Goal: Information Seeking & Learning: Learn about a topic

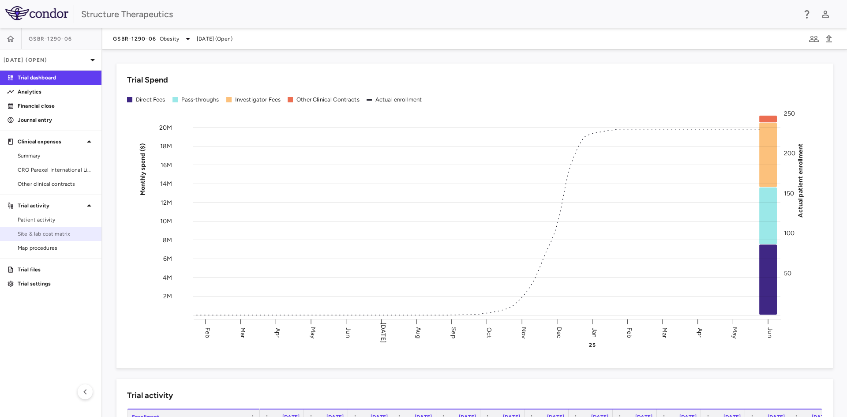
click at [52, 229] on link "Site & lab cost matrix" at bounding box center [50, 233] width 101 height 13
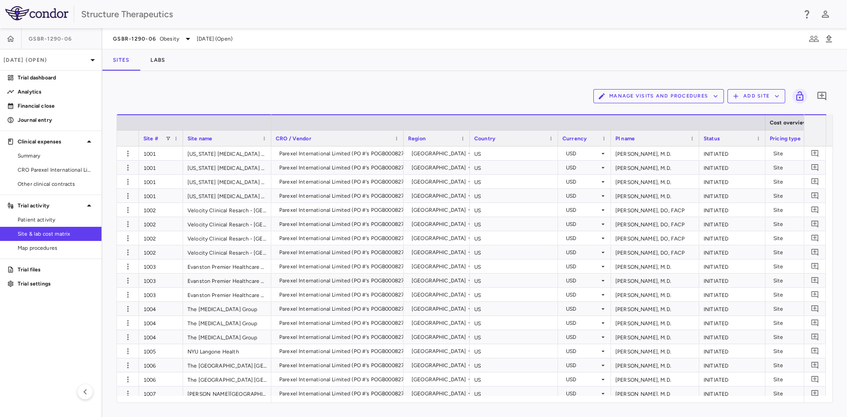
click at [165, 139] on div "Site #" at bounding box center [154, 138] width 22 height 11
click at [168, 137] on span at bounding box center [167, 138] width 5 height 5
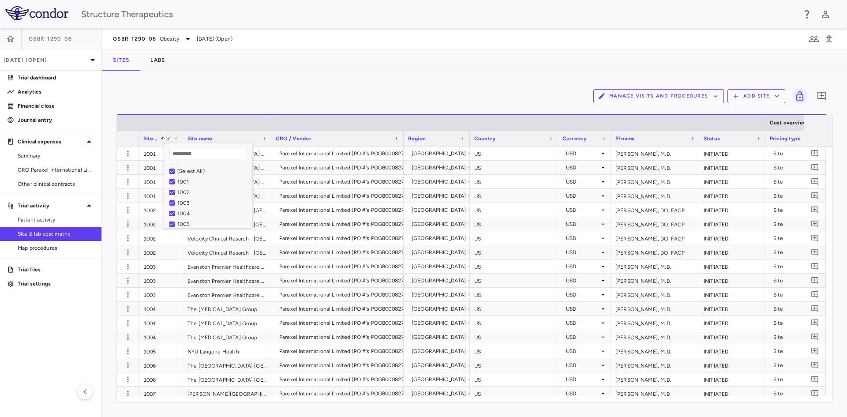
click at [182, 171] on div "(Select All)" at bounding box center [213, 171] width 72 height 6
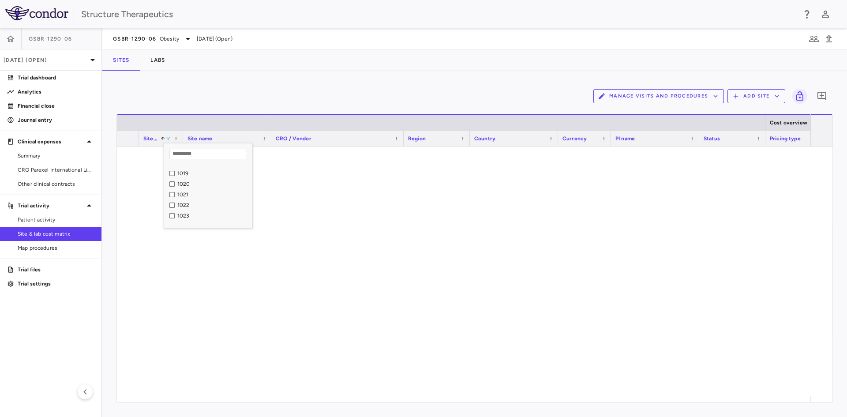
scroll to position [176, 0]
click at [187, 206] on div "1021" at bounding box center [213, 206] width 72 height 6
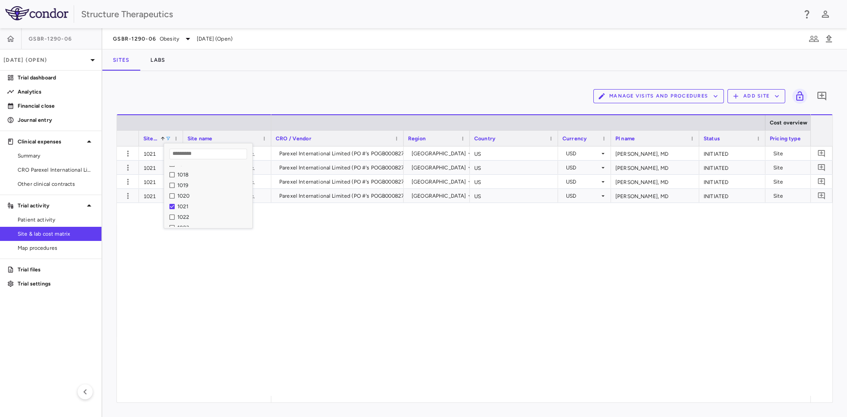
click at [318, 269] on div "Parexel International Limited (PO #'s POGB000827) [GEOGRAPHIC_DATA] US USD [PER…" at bounding box center [540, 270] width 539 height 249
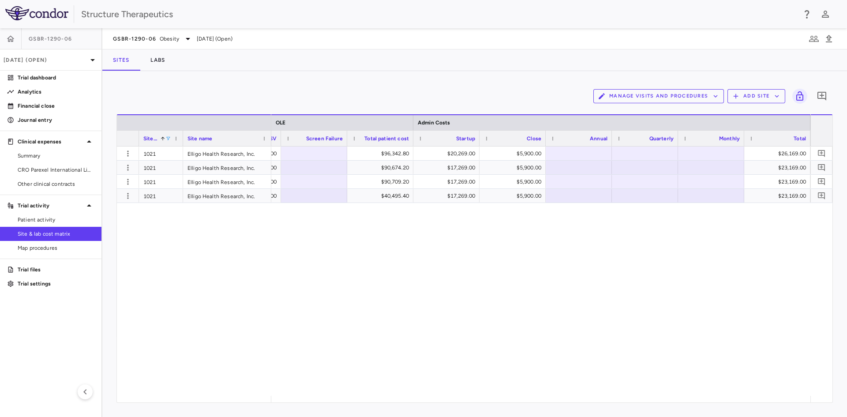
scroll to position [0, 3239]
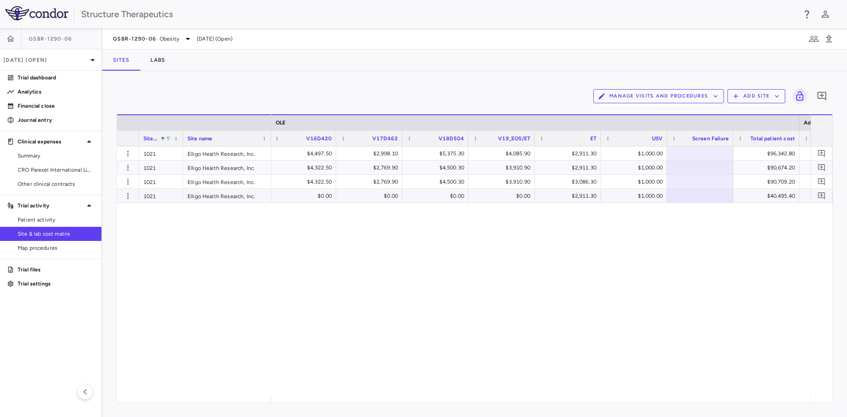
click at [510, 195] on div "$0.00" at bounding box center [503, 196] width 54 height 14
click at [555, 153] on div "$2,911.30" at bounding box center [570, 153] width 54 height 14
click at [559, 169] on div "$2,911.30" at bounding box center [570, 168] width 54 height 14
click at [555, 182] on div "$3,086.30" at bounding box center [570, 182] width 54 height 14
click at [559, 180] on div at bounding box center [567, 181] width 57 height 13
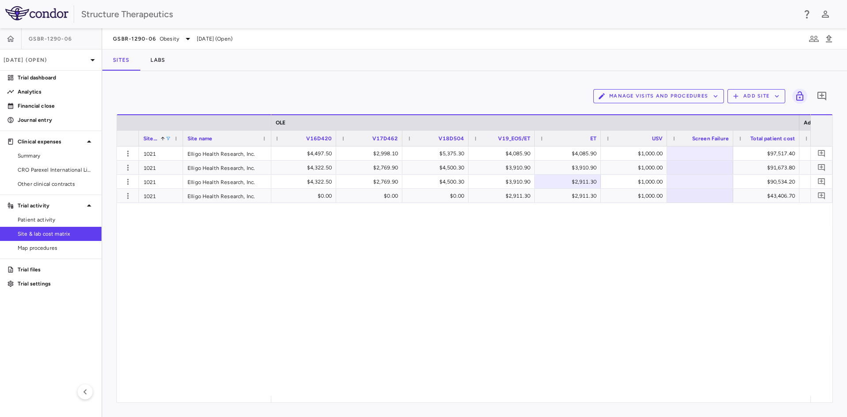
drag, startPoint x: 709, startPoint y: 402, endPoint x: 622, endPoint y: 396, distance: 87.1
click at [609, 394] on div "Drag here to set row groups Drag here to set column labels Site # 1 Site name O…" at bounding box center [474, 258] width 716 height 289
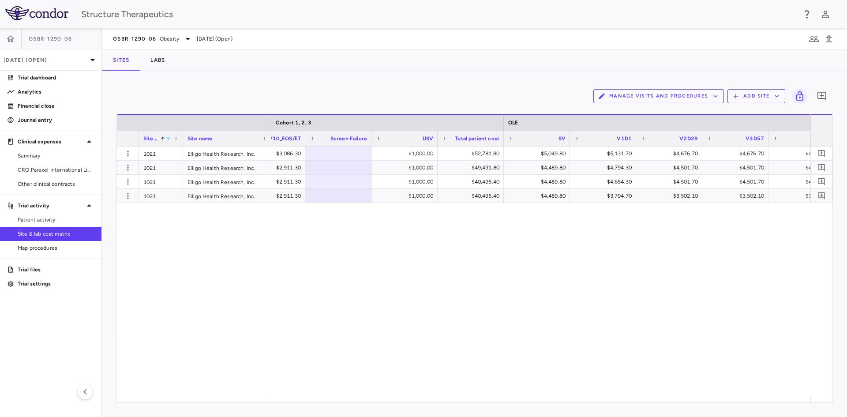
scroll to position [0, 1893]
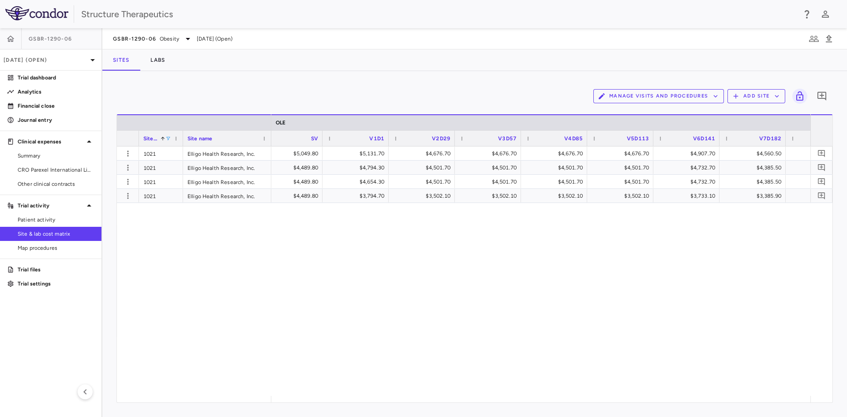
click at [530, 239] on div "$52,781.80 $5,049.80 $5,131.70 $4,676.70 $4,676.70 $4,676.70 $4,676.70 $4,907.7…" at bounding box center [540, 270] width 539 height 249
click at [291, 182] on div "$4,489.80" at bounding box center [291, 182] width 54 height 14
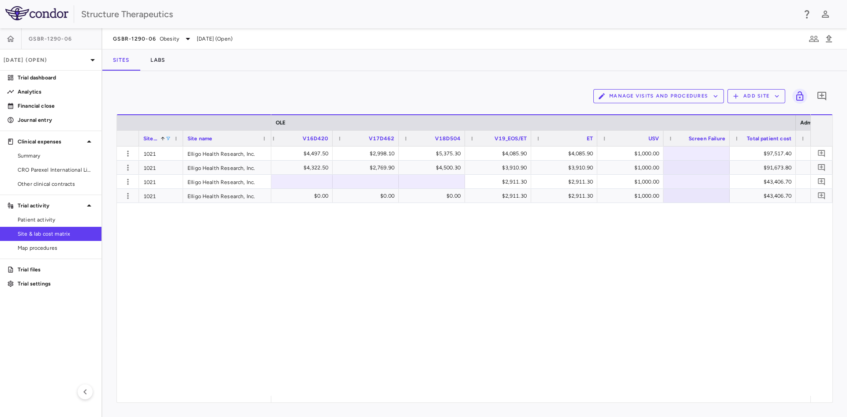
click at [169, 136] on span at bounding box center [167, 138] width 5 height 5
click at [182, 206] on div "1021" at bounding box center [213, 206] width 72 height 6
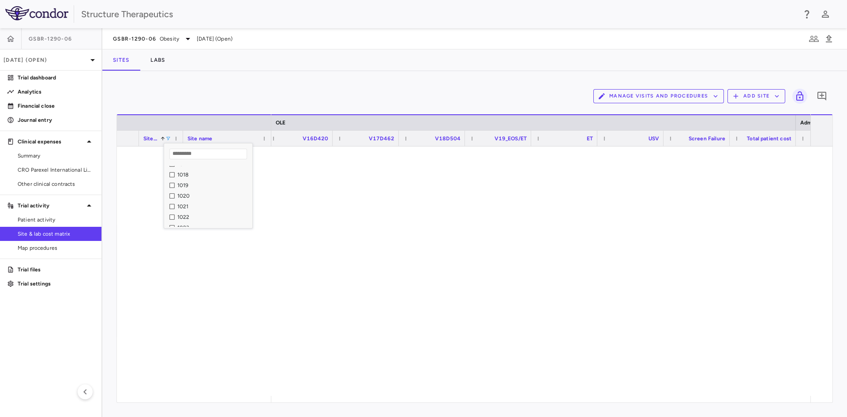
click at [181, 215] on div "1022" at bounding box center [213, 217] width 72 height 6
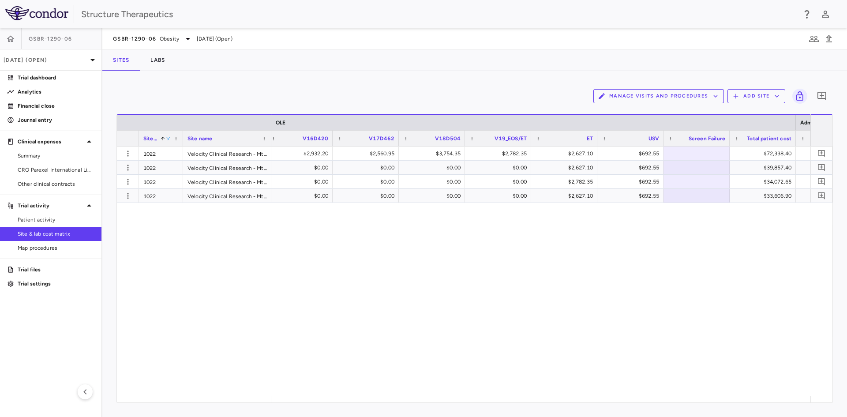
click at [176, 253] on div "1022 Velocity Clinical Research - Mt. Auburn 1022 Velocity Clinical Research - …" at bounding box center [475, 270] width 716 height 249
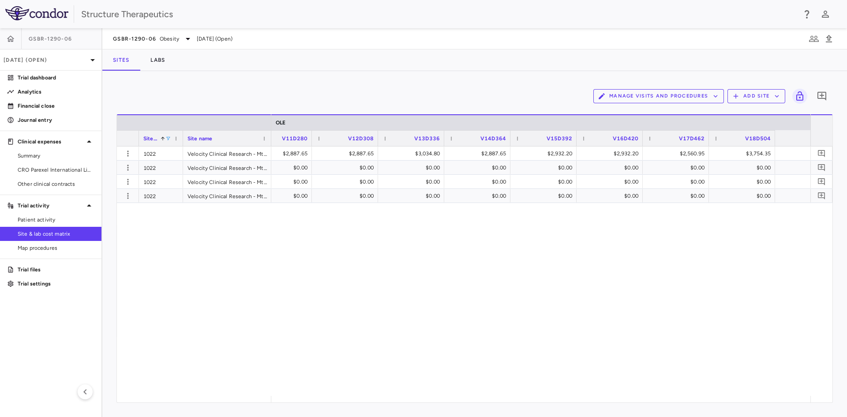
scroll to position [0, 2497]
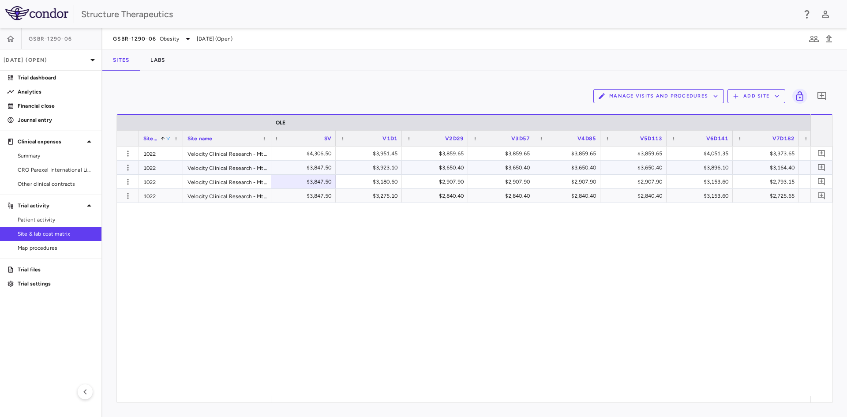
click at [303, 166] on div "$3,847.50" at bounding box center [304, 168] width 54 height 14
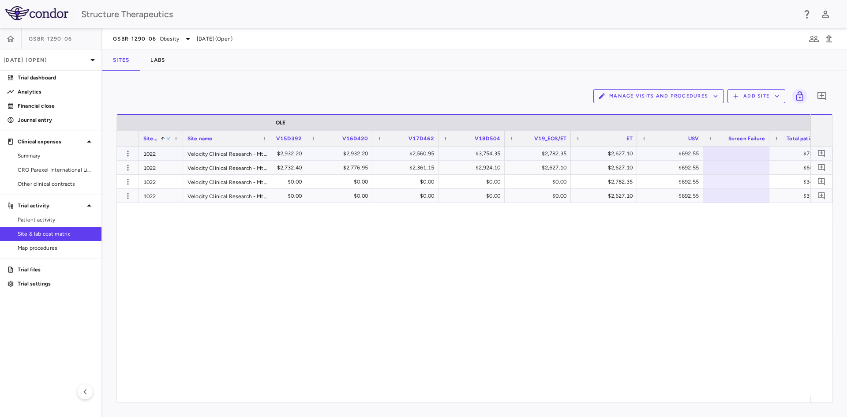
click at [600, 153] on div "$2,627.10" at bounding box center [606, 153] width 54 height 14
click at [585, 181] on div "$2,782.35" at bounding box center [606, 182] width 54 height 14
click at [529, 180] on div "$0.00" at bounding box center [540, 182] width 54 height 14
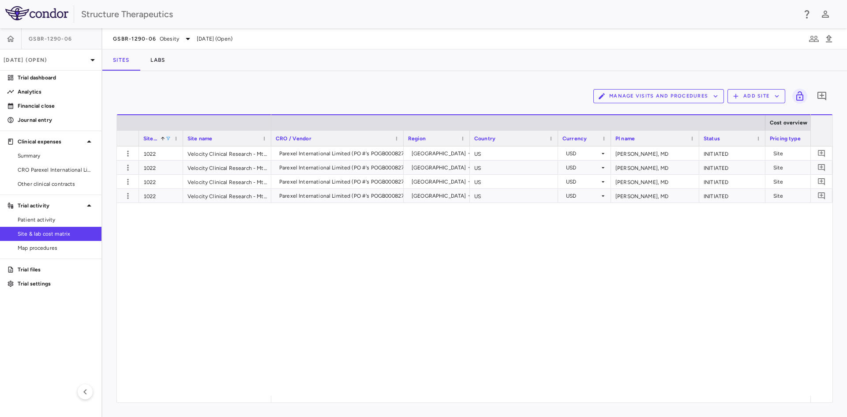
click at [166, 139] on span at bounding box center [167, 138] width 5 height 5
drag, startPoint x: 315, startPoint y: 358, endPoint x: 331, endPoint y: 397, distance: 41.9
click at [315, 358] on div "Parexel International Limited (PO #'s POGB000827) [GEOGRAPHIC_DATA] US USD [PER…" at bounding box center [540, 270] width 539 height 249
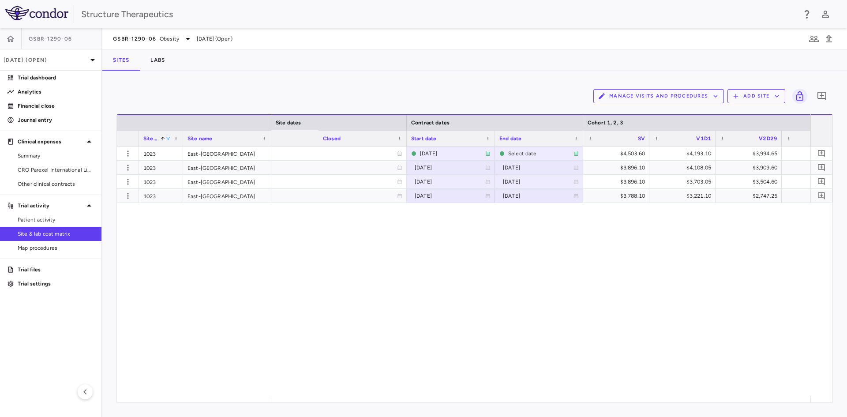
scroll to position [0, 861]
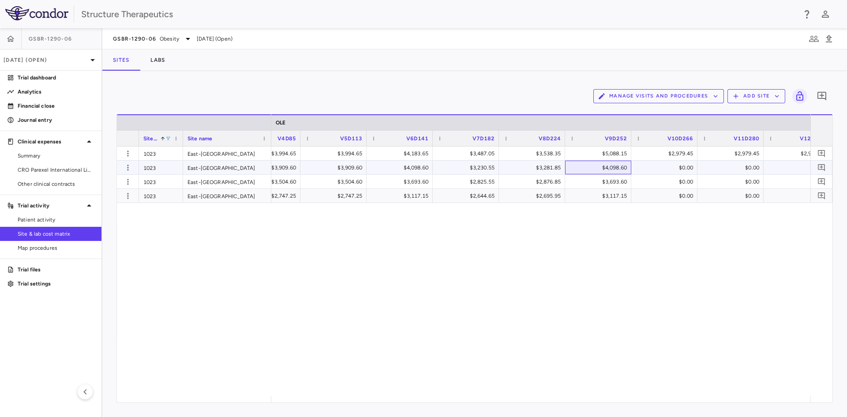
click at [585, 167] on div "$4,098.60" at bounding box center [600, 168] width 54 height 14
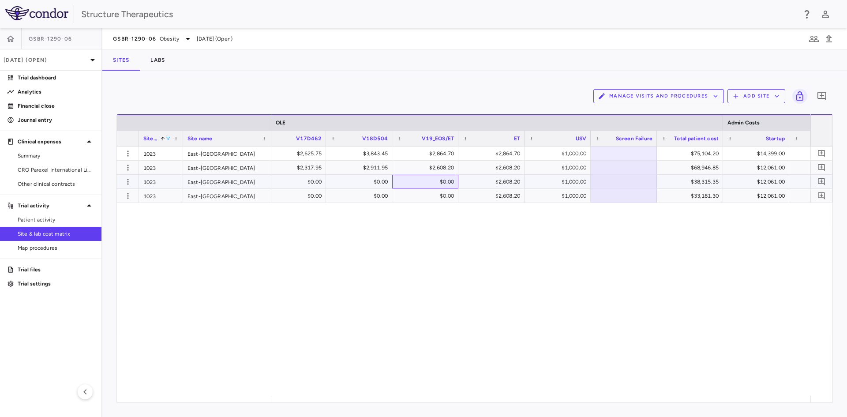
click at [438, 182] on div "$0.00" at bounding box center [427, 182] width 54 height 14
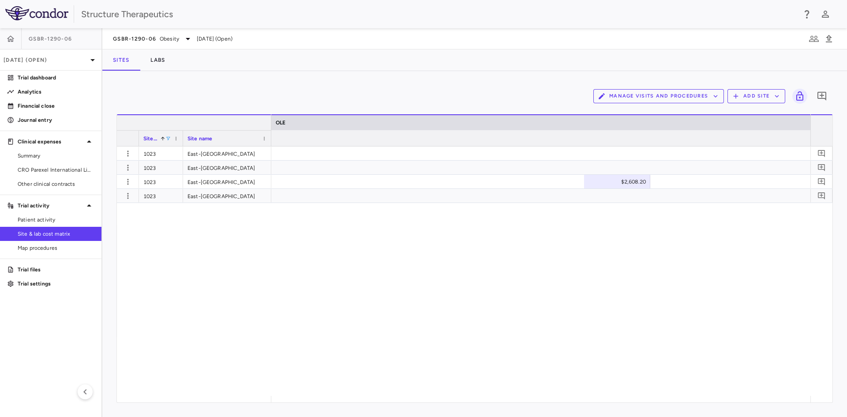
scroll to position [0, 1873]
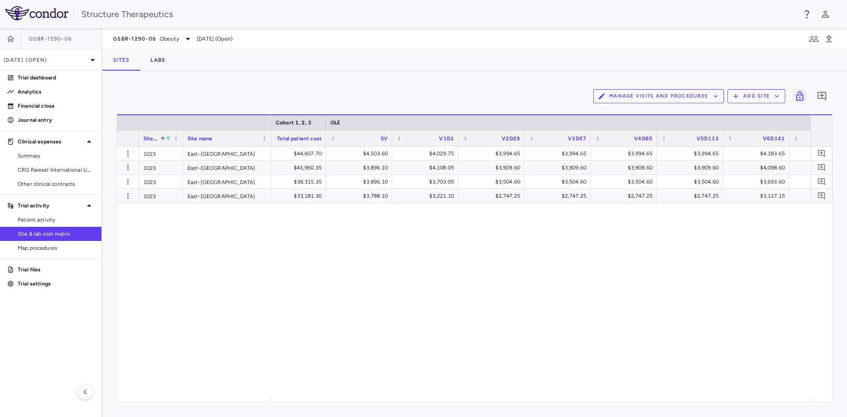
click at [169, 136] on span at bounding box center [167, 138] width 5 height 5
click at [182, 185] on div "1023" at bounding box center [213, 183] width 72 height 6
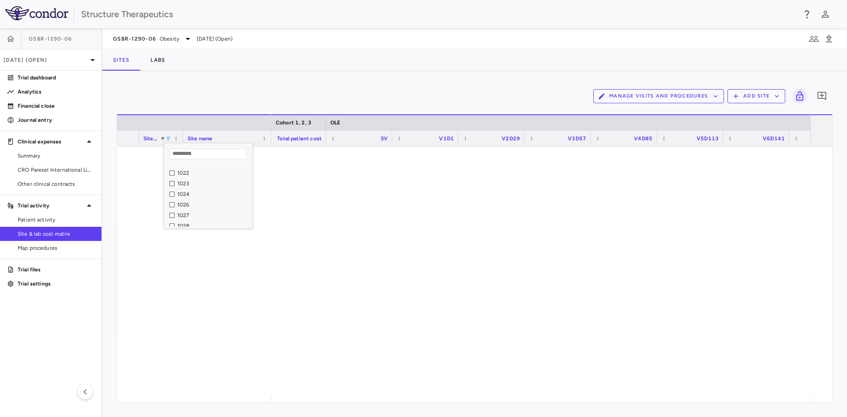
click at [184, 194] on div "1024" at bounding box center [213, 194] width 72 height 6
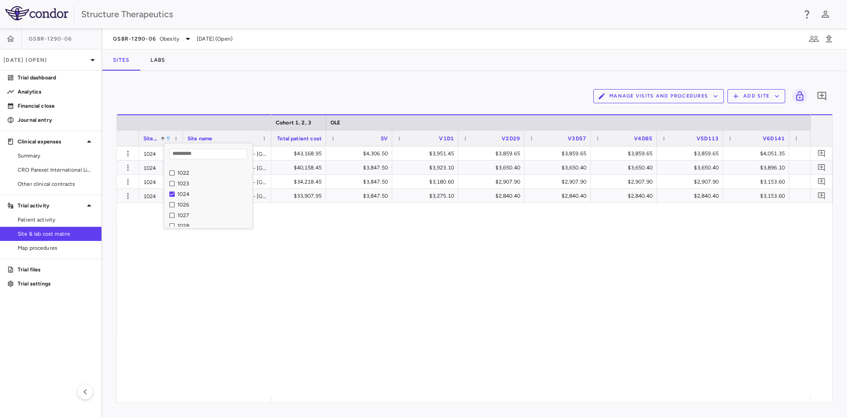
click at [310, 263] on div "$993.60 $43,168.95 $4,306.50 $3,951.45 $3,859.65 $3,859.65 $3,859.65 $3,859.65 …" at bounding box center [540, 270] width 539 height 249
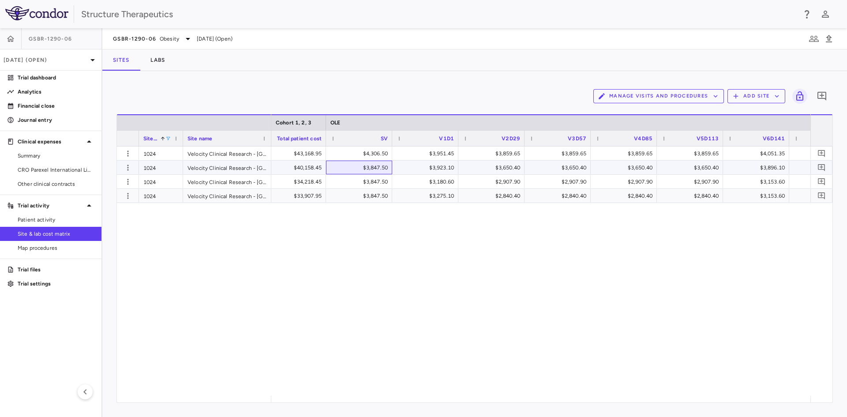
click at [360, 165] on div "$3,847.50" at bounding box center [361, 168] width 54 height 14
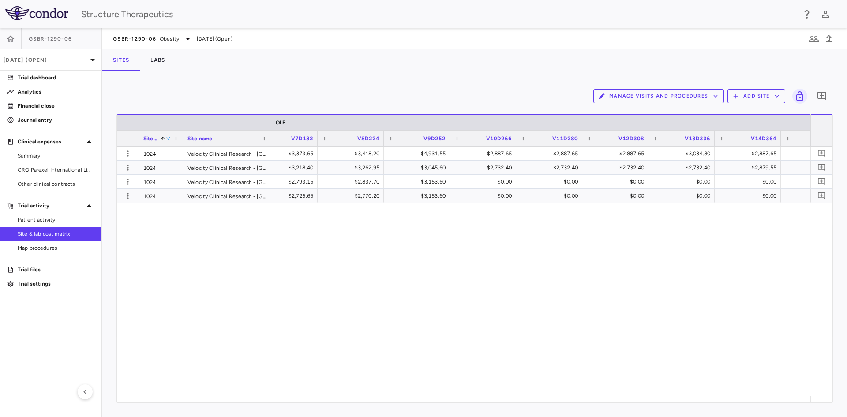
scroll to position [0, 2698]
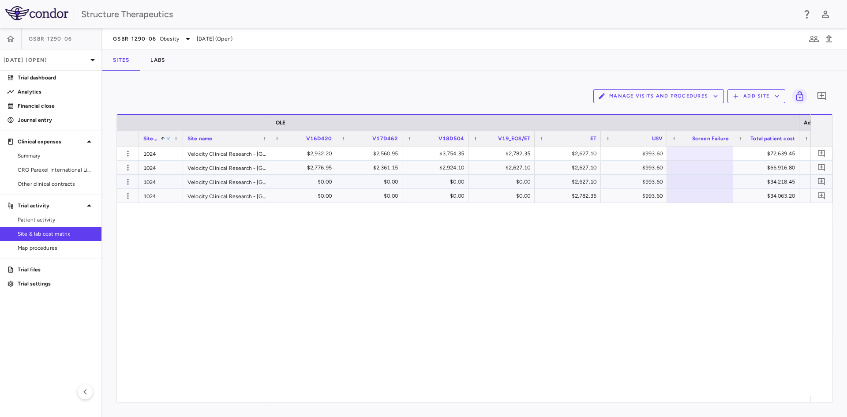
click at [505, 185] on div "$0.00" at bounding box center [503, 182] width 54 height 14
click at [570, 197] on div "$2,782.35" at bounding box center [570, 196] width 54 height 14
click at [556, 159] on div "$2,627.10" at bounding box center [570, 153] width 54 height 14
click at [554, 156] on div at bounding box center [567, 153] width 57 height 13
click at [676, 214] on div "$2,887.65 $2,932.20 $2,932.20 $2,560.95 $3,754.35 $2,782.35 ​ ******* $993.60 $…" at bounding box center [540, 270] width 539 height 249
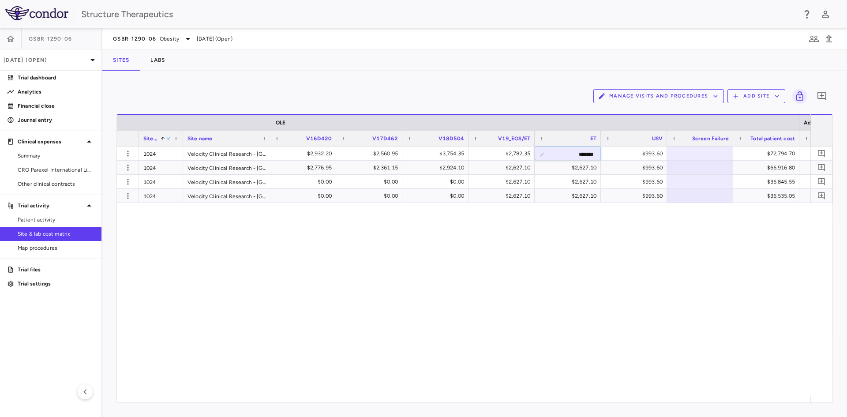
click at [551, 97] on div "Manage Visits and Procedures Add Site 0" at bounding box center [474, 96] width 716 height 22
click at [589, 170] on div "$2,627.10" at bounding box center [570, 168] width 54 height 14
click at [585, 181] on div "$2,627.10" at bounding box center [570, 182] width 54 height 14
click at [582, 218] on div "$2,887.65 $2,932.20 $2,932.20 $2,560.95 $3,754.35 $2,782.35 $2,782.35 $993.60 $…" at bounding box center [540, 270] width 539 height 249
click at [537, 132] on div "ET" at bounding box center [568, 138] width 66 height 16
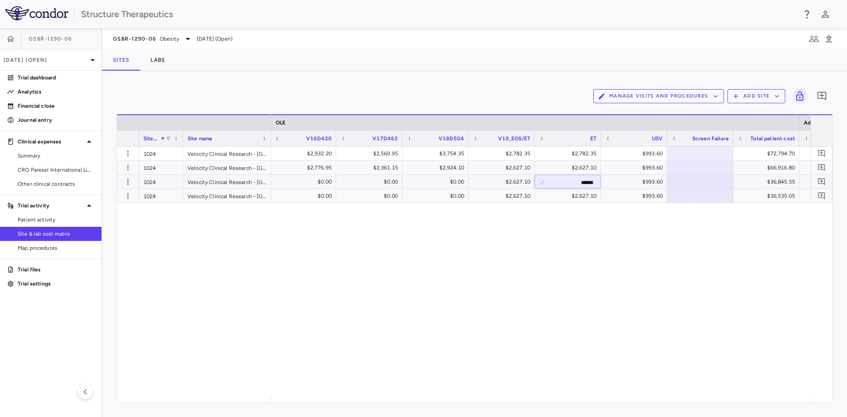
click at [679, 183] on div at bounding box center [699, 181] width 57 height 13
click at [168, 140] on span at bounding box center [167, 138] width 5 height 5
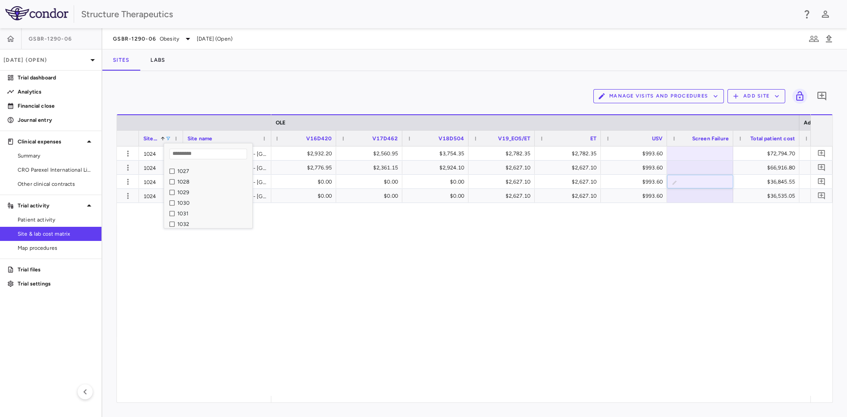
scroll to position [221, 0]
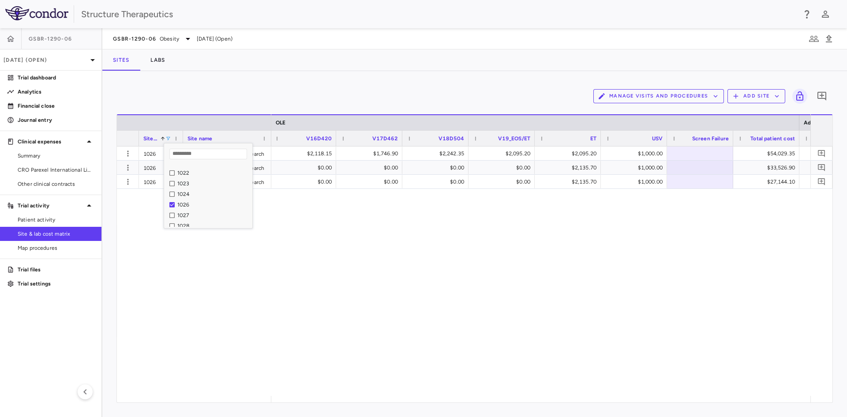
click at [277, 212] on div "$2,073.60 $2,118.15 $2,118.15 $1,746.90 $2,242.35 $2,095.20 $2,095.20 $1,000.00…" at bounding box center [540, 270] width 539 height 249
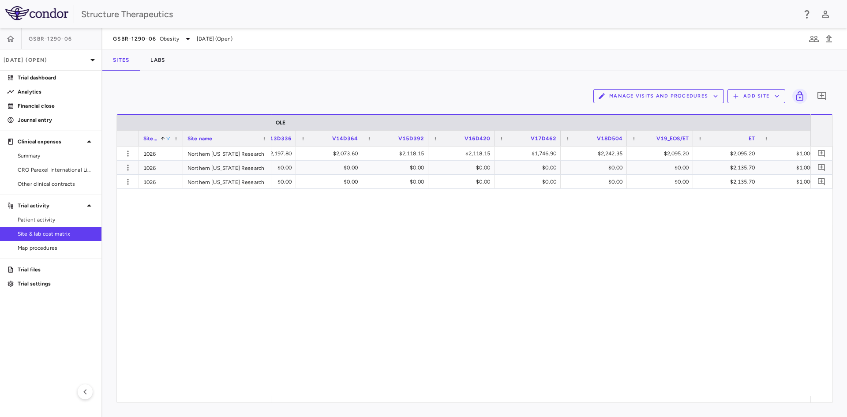
scroll to position [0, 2728]
click at [397, 163] on div "$3,230.55" at bounding box center [402, 168] width 54 height 14
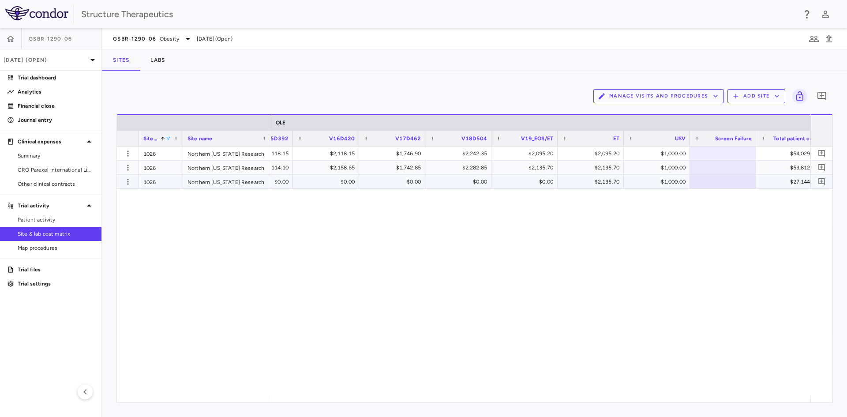
click at [548, 181] on div "$0.00" at bounding box center [526, 182] width 54 height 14
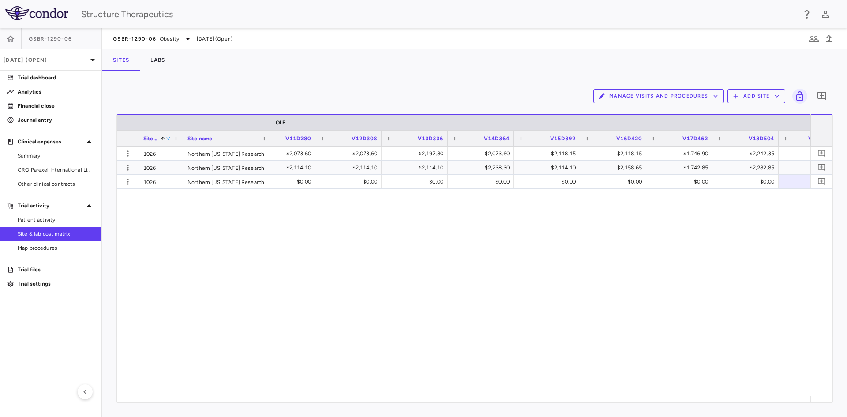
scroll to position [0, 2668]
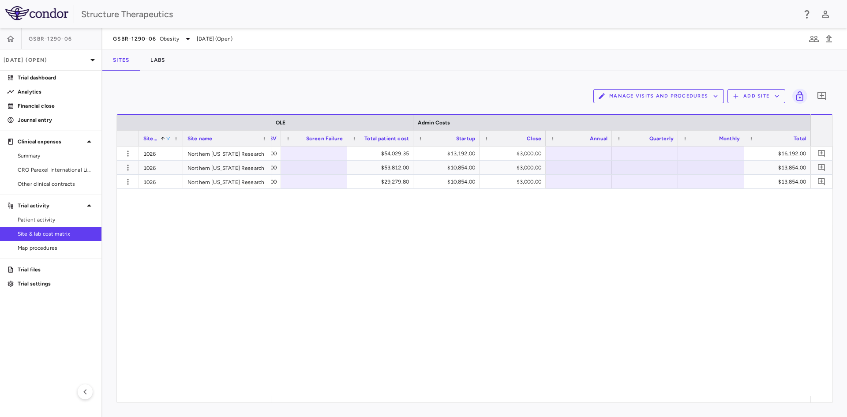
click at [167, 138] on span at bounding box center [167, 138] width 5 height 5
click at [180, 204] on div "1026" at bounding box center [213, 205] width 72 height 6
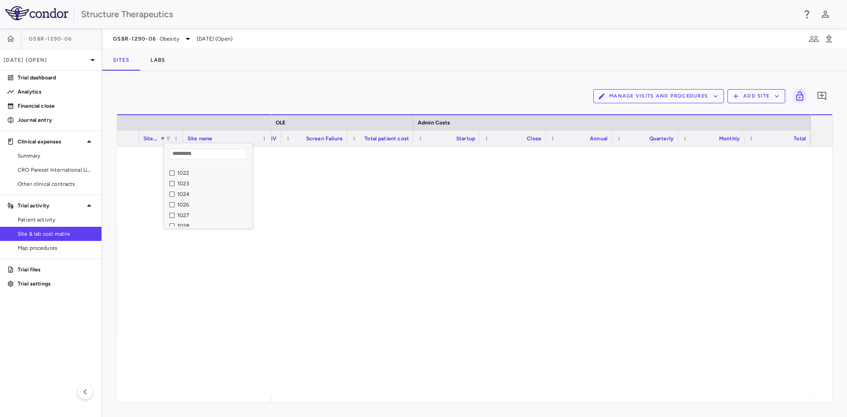
click at [179, 215] on div "1027" at bounding box center [213, 215] width 72 height 6
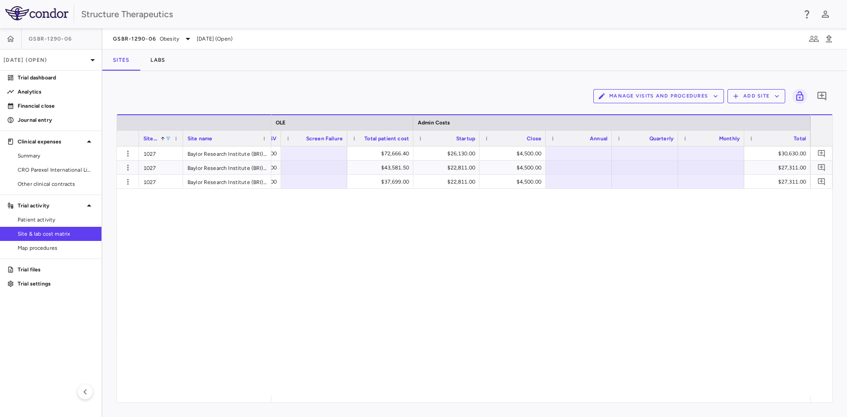
click at [221, 241] on div "1027 Baylor Research Institute (BRI) - [GEOGRAPHIC_DATA][MEDICAL_DATA] [GEOGRAP…" at bounding box center [475, 270] width 716 height 249
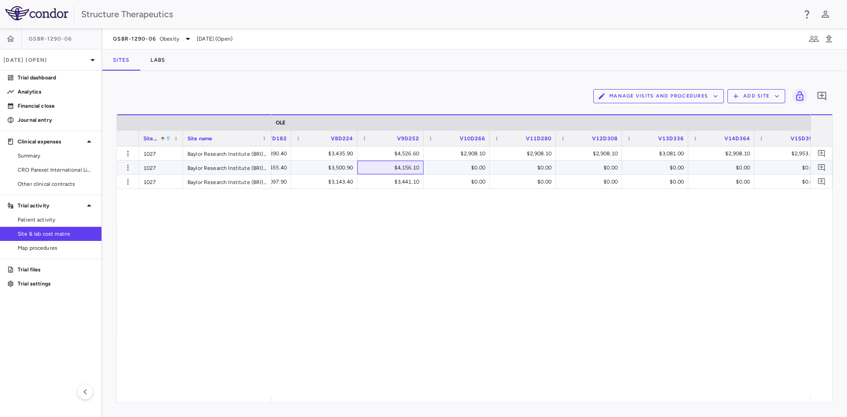
click at [390, 167] on div "$4,156.10" at bounding box center [392, 168] width 54 height 14
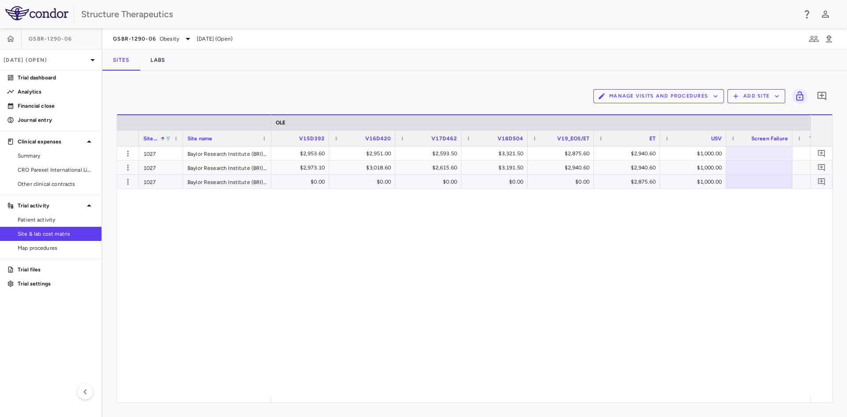
click at [626, 183] on div "$2,875.60" at bounding box center [629, 182] width 54 height 14
click at [568, 183] on div "$0.00" at bounding box center [563, 182] width 54 height 14
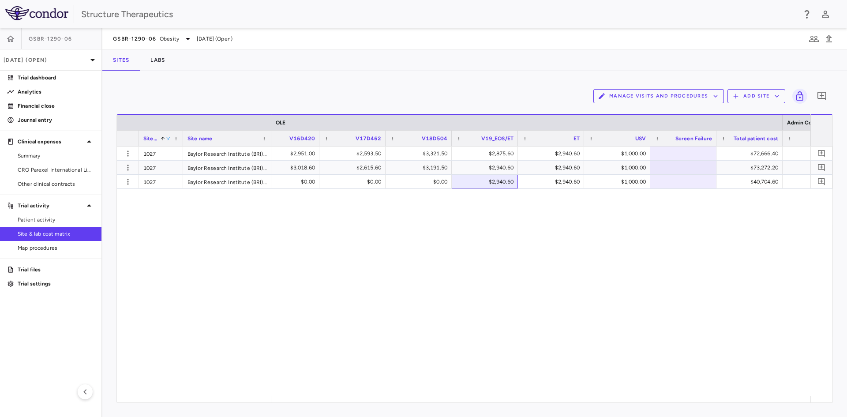
scroll to position [0, 3011]
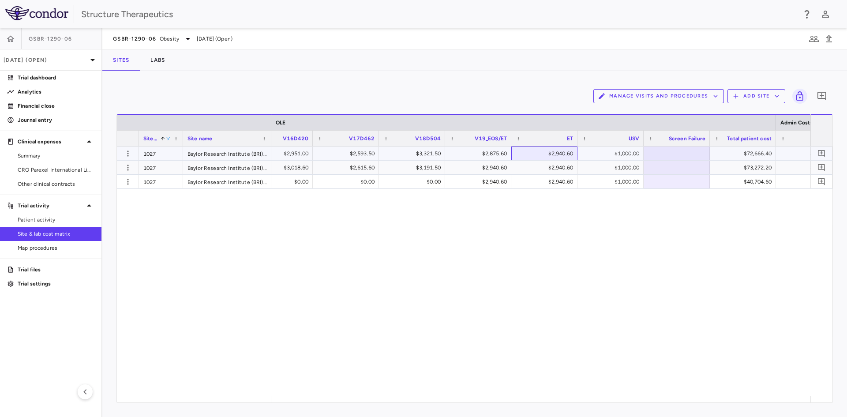
click at [559, 151] on div "$2,940.60" at bounding box center [546, 153] width 54 height 14
click at [169, 139] on span at bounding box center [167, 138] width 5 height 5
click at [234, 262] on div "1028 Southern Endocrinology Associates 1028 Southern Endocrinology Associates 1…" at bounding box center [475, 270] width 716 height 249
click at [167, 136] on span at bounding box center [167, 138] width 5 height 5
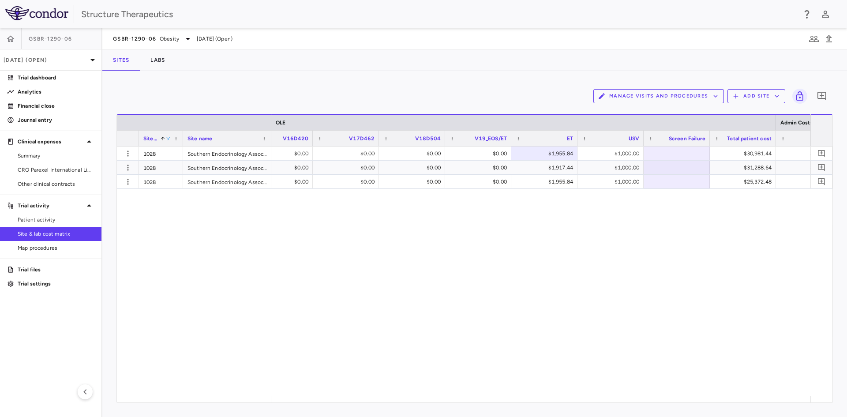
click at [303, 70] on div "Sites Labs" at bounding box center [474, 59] width 745 height 21
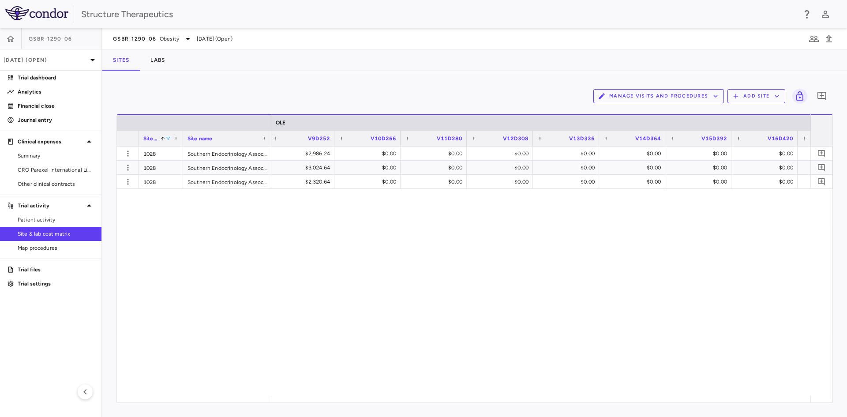
scroll to position [0, 2282]
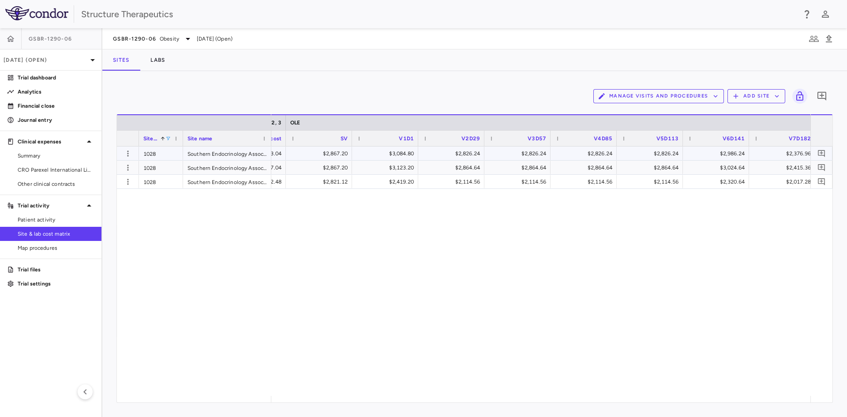
click at [384, 154] on div "$3,084.80" at bounding box center [387, 153] width 54 height 14
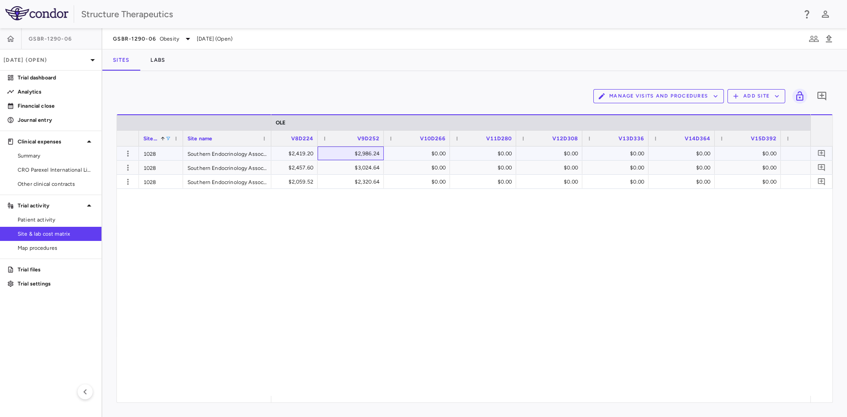
click at [366, 151] on div "$2,986.24" at bounding box center [353, 153] width 54 height 14
click at [335, 165] on div "$3,024.64" at bounding box center [353, 168] width 54 height 14
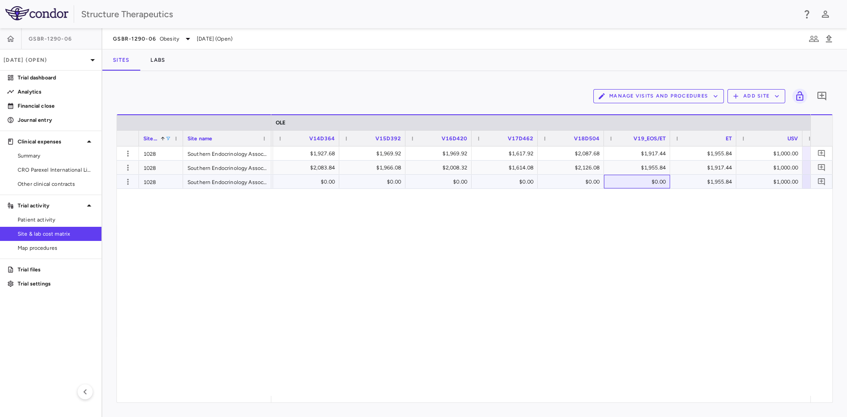
click at [643, 182] on div "$0.00" at bounding box center [639, 182] width 54 height 14
click at [693, 153] on div "$1,955.84" at bounding box center [705, 153] width 54 height 14
click at [697, 167] on div "$1,917.44" at bounding box center [705, 168] width 54 height 14
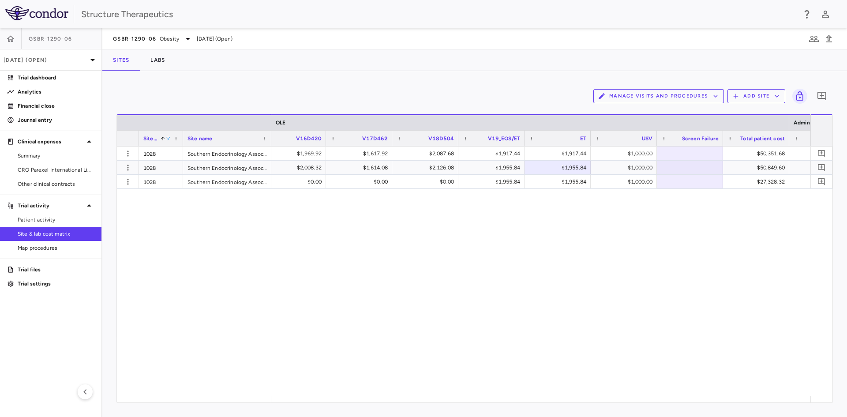
scroll to position [0, 2995]
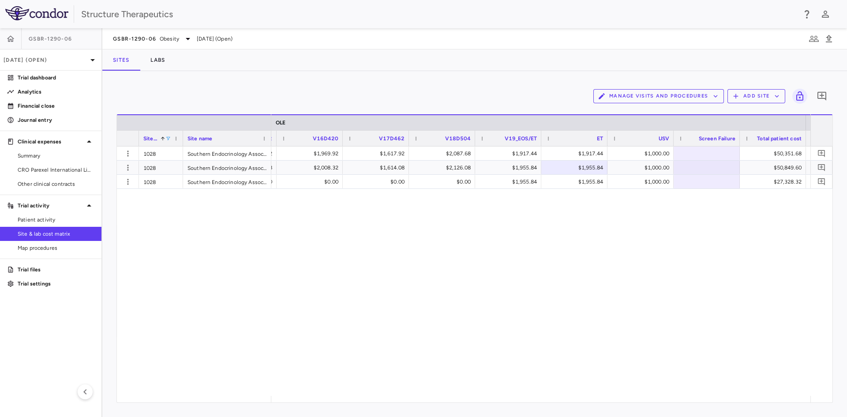
click at [169, 138] on span at bounding box center [167, 138] width 5 height 5
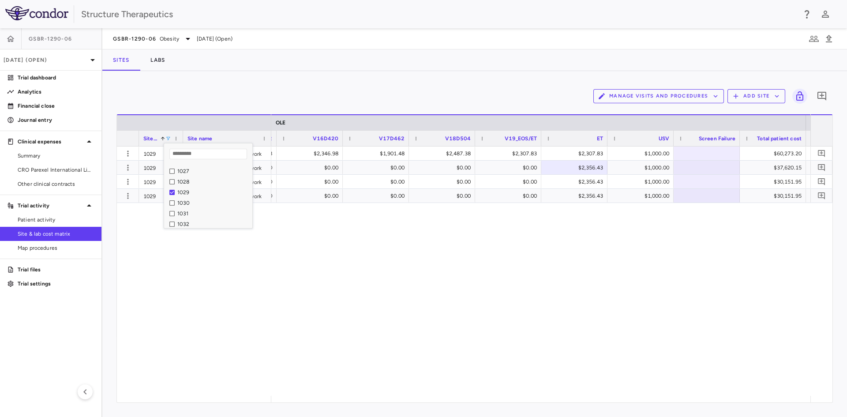
click at [311, 228] on div "$2,302.43 $2,349.68 $2,346.98 $1,901.48 $2,487.38 $2,307.83 $2,307.83 $1,000.00…" at bounding box center [540, 270] width 539 height 249
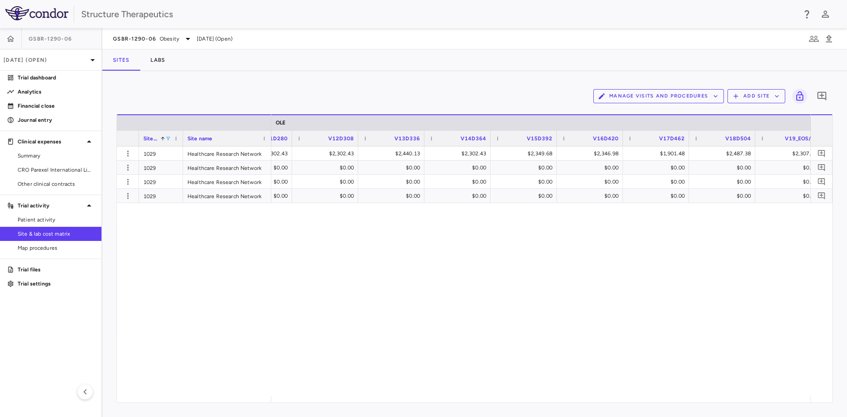
scroll to position [0, 2563]
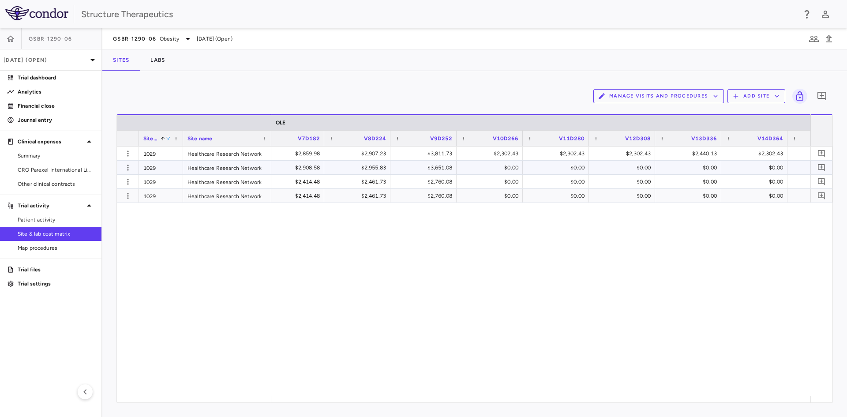
click at [427, 164] on div "$3,651.08" at bounding box center [425, 168] width 54 height 14
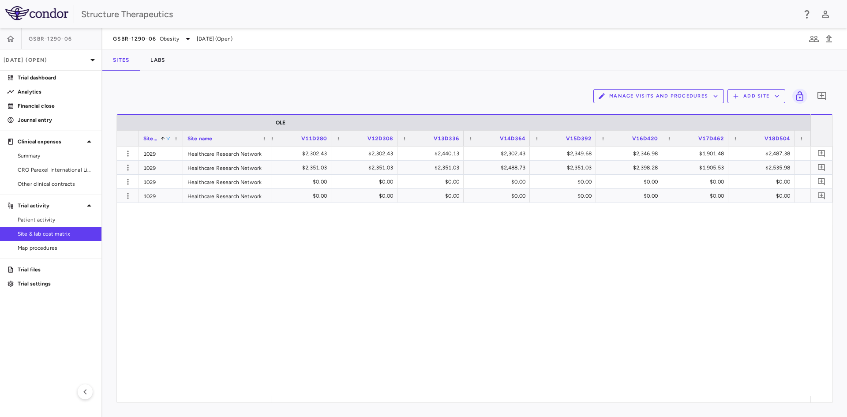
scroll to position [0, 2737]
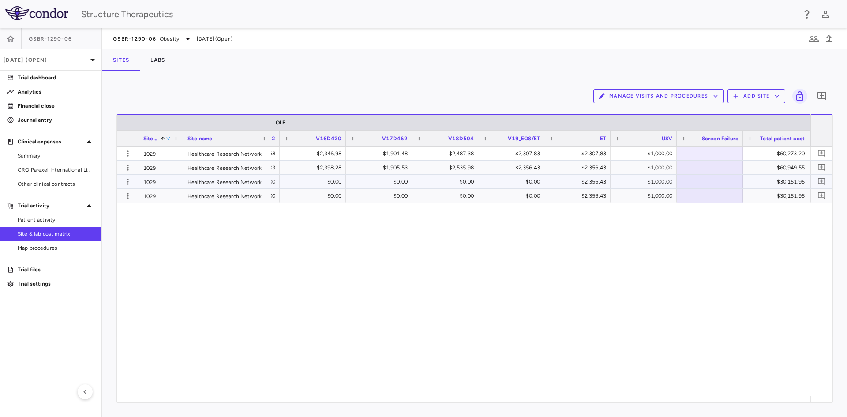
click at [521, 181] on div "$0.00" at bounding box center [513, 182] width 54 height 14
click at [168, 138] on span at bounding box center [167, 138] width 5 height 5
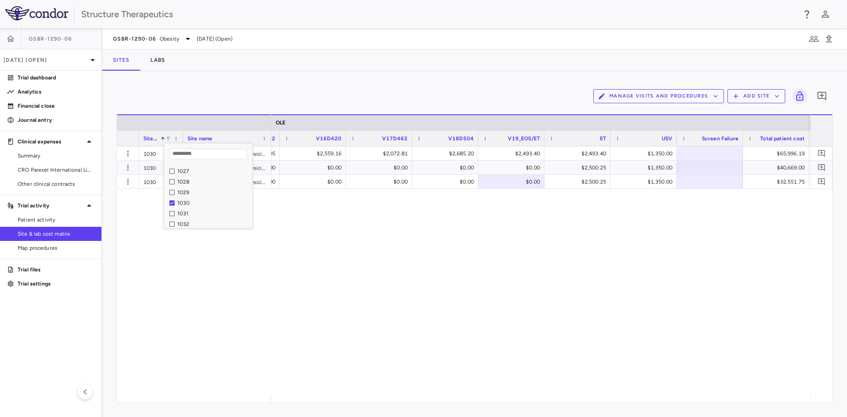
click at [296, 240] on div "$2,513.95 $2,555.05 $2,559.16 $2,072.81 $2,685.20 $2,493.40 $2,493.40 $1,350.00…" at bounding box center [540, 270] width 539 height 249
click at [502, 180] on div "$0.00" at bounding box center [513, 182] width 54 height 14
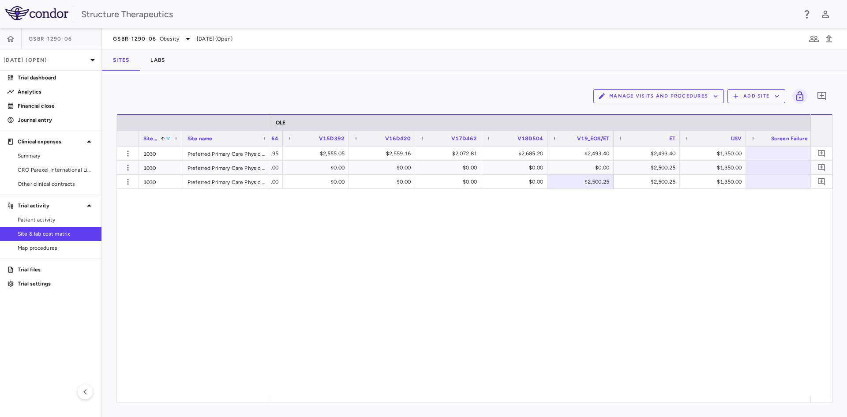
scroll to position [0, 2857]
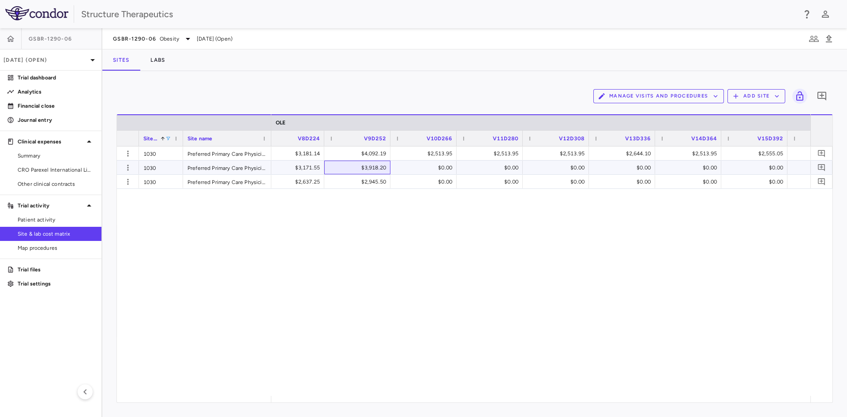
click at [352, 166] on div "$3,918.20" at bounding box center [359, 168] width 54 height 14
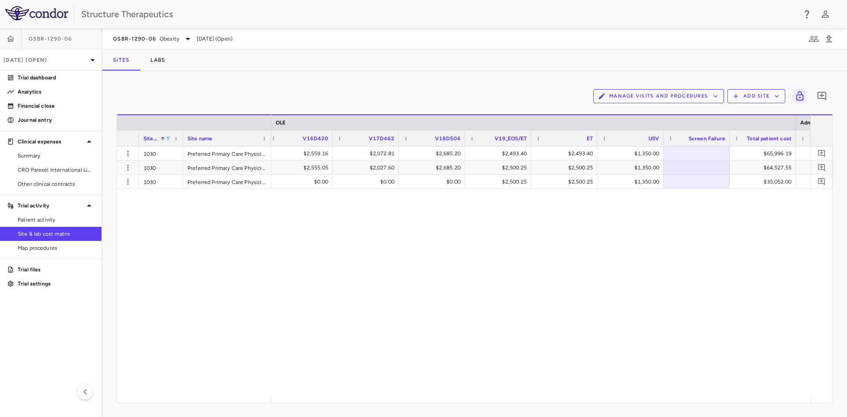
drag, startPoint x: 169, startPoint y: 136, endPoint x: 173, endPoint y: 141, distance: 6.6
click at [169, 136] on span at bounding box center [167, 138] width 5 height 5
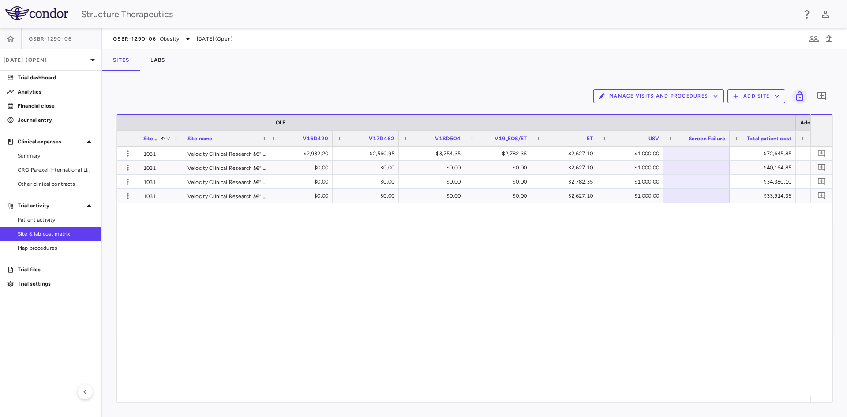
click at [309, 272] on div "$2,887.65 $2,932.20 $2,932.20 $2,560.95 $3,754.35 $2,782.35 $2,627.10 $1,000.00…" at bounding box center [540, 270] width 539 height 249
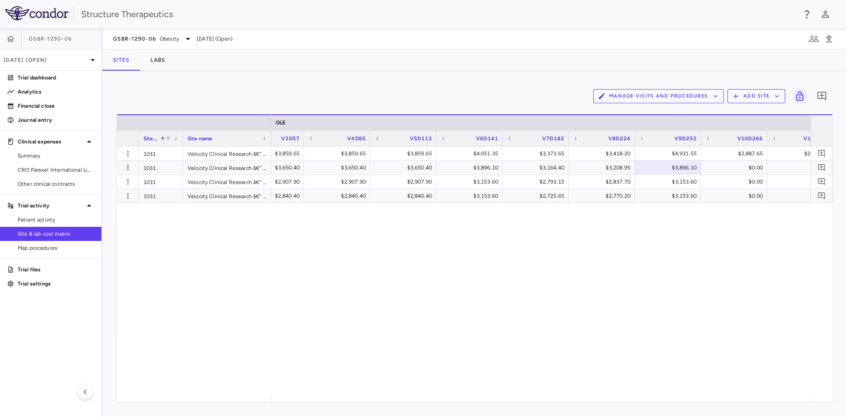
scroll to position [0, 2147]
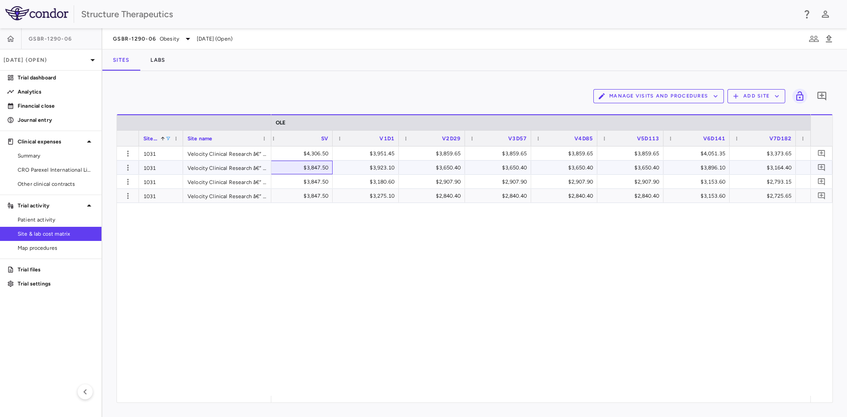
click at [295, 167] on div "$3,847.50" at bounding box center [301, 168] width 54 height 14
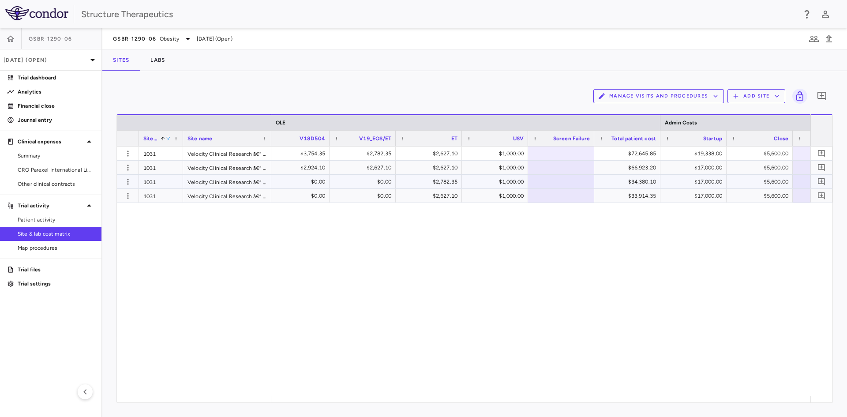
click at [368, 180] on div "$0.00" at bounding box center [364, 182] width 54 height 14
click at [432, 181] on div "$2,782.35" at bounding box center [431, 182] width 54 height 14
click at [428, 152] on div "$2,627.10" at bounding box center [431, 153] width 54 height 14
drag, startPoint x: 755, startPoint y: 402, endPoint x: 743, endPoint y: 403, distance: 11.9
click at [743, 403] on div "Manage Visits and Procedures Add Site 0 Column Filtered. Press ENTER to sort. P…" at bounding box center [474, 244] width 745 height 346
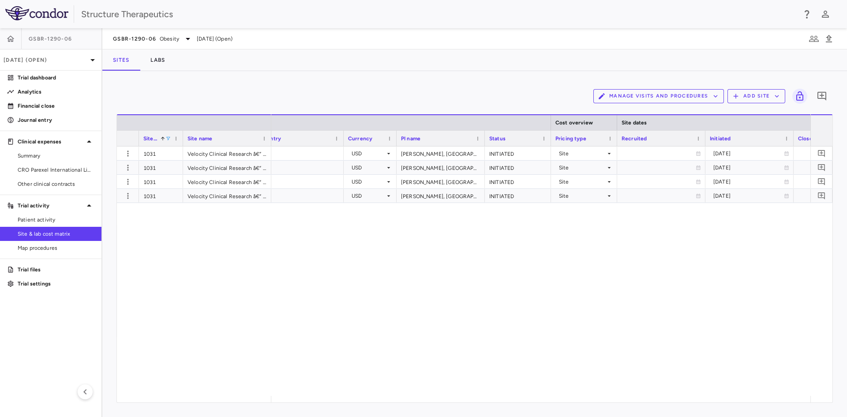
click at [169, 139] on span at bounding box center [167, 138] width 5 height 5
click at [322, 256] on div "Parexel International Limited (PO #'s POGB000827) [GEOGRAPHIC_DATA] US USD [PER…" at bounding box center [540, 270] width 539 height 249
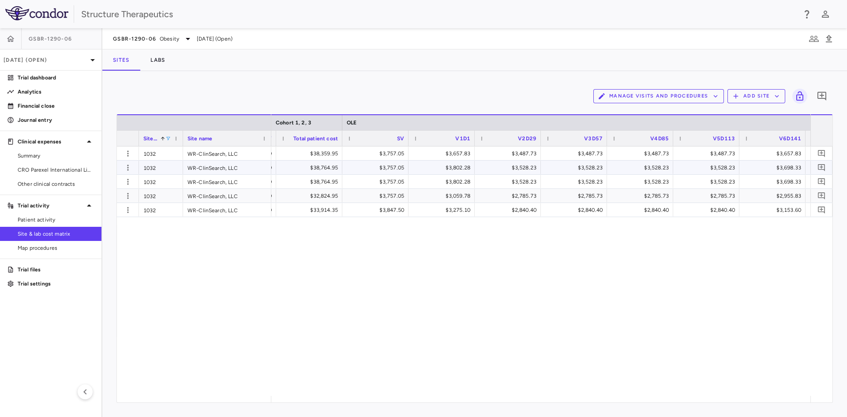
click at [372, 165] on div "$3,757.05" at bounding box center [377, 168] width 54 height 14
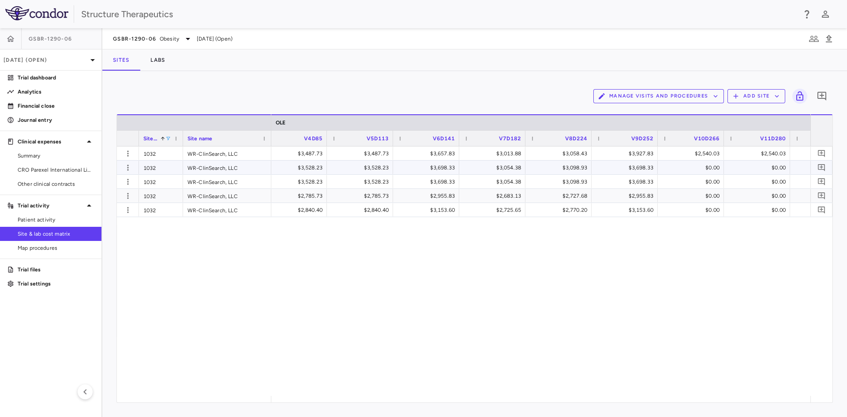
click at [641, 165] on div "$3,698.33" at bounding box center [627, 168] width 54 height 14
click at [622, 184] on div "$3,698.33" at bounding box center [627, 182] width 54 height 14
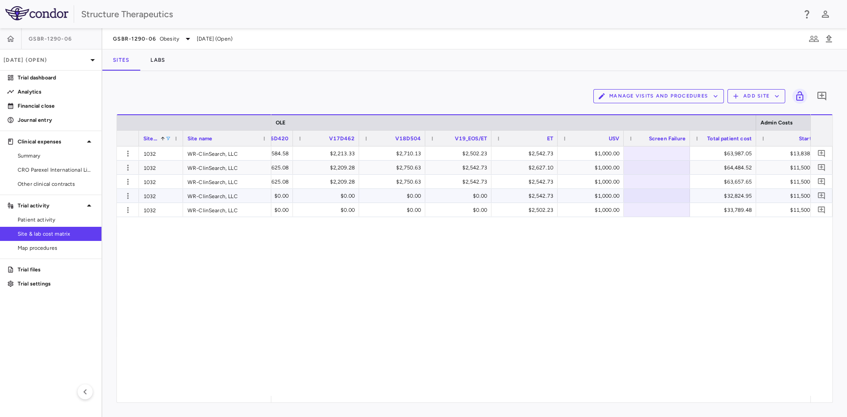
click at [464, 192] on div "$0.00" at bounding box center [460, 196] width 54 height 14
click at [456, 209] on div "$0.00" at bounding box center [460, 210] width 54 height 14
click at [527, 211] on div "$2,502.23" at bounding box center [526, 210] width 54 height 14
click at [513, 169] on div "$2,627.10" at bounding box center [526, 168] width 54 height 14
click at [520, 155] on div "$2,542.73" at bounding box center [526, 153] width 54 height 14
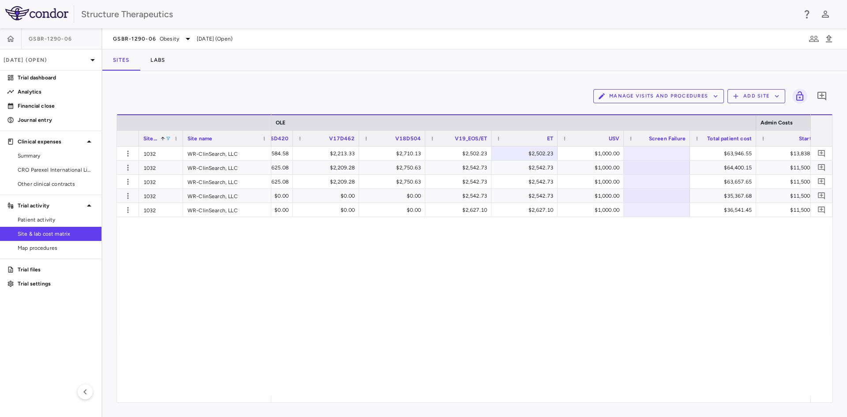
click at [168, 138] on span at bounding box center [167, 138] width 5 height 5
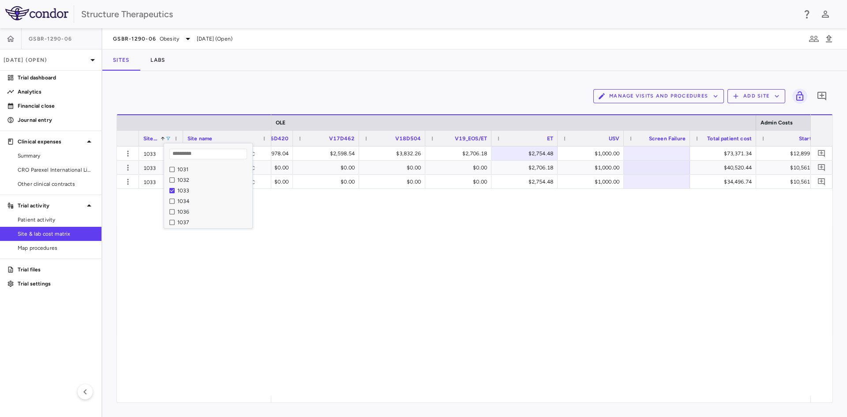
click at [189, 269] on div "1033 Anaheim Clinical Trials, LLC 1033 Anaheim Clinical Trials, LLC 1033 Anahei…" at bounding box center [475, 270] width 716 height 249
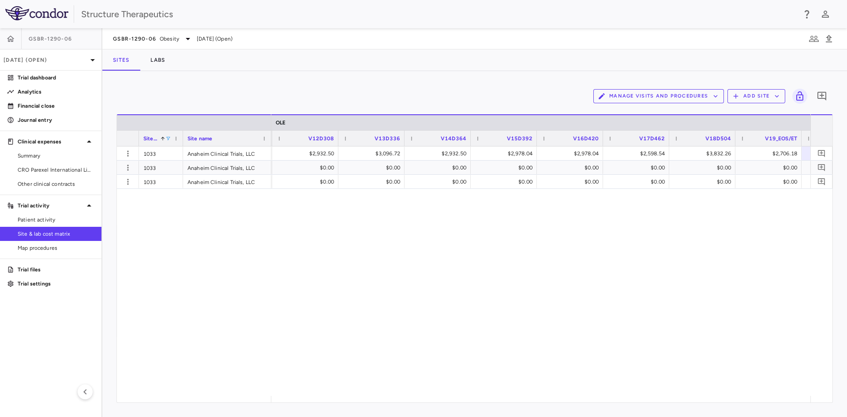
scroll to position [0, 2569]
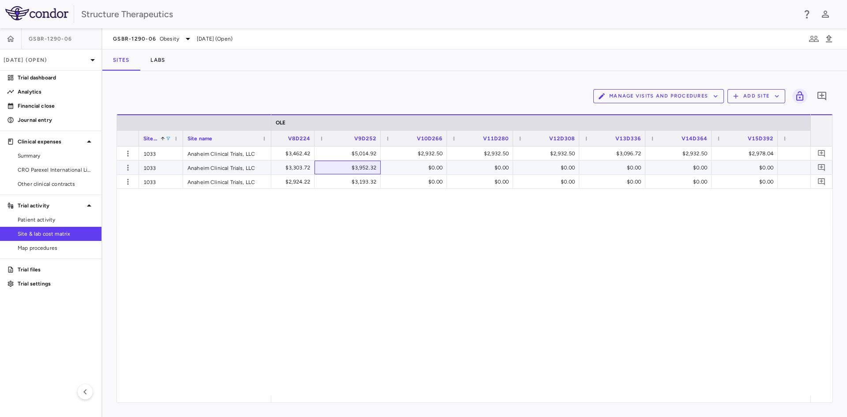
click at [348, 166] on div "$3,952.32" at bounding box center [349, 168] width 54 height 14
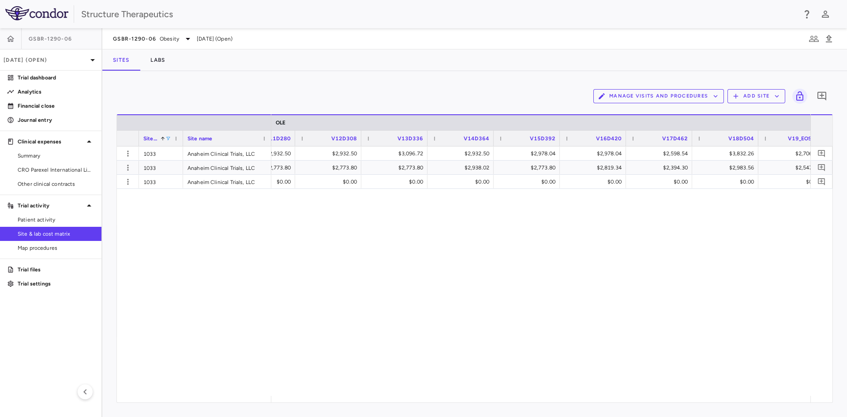
scroll to position [0, 2751]
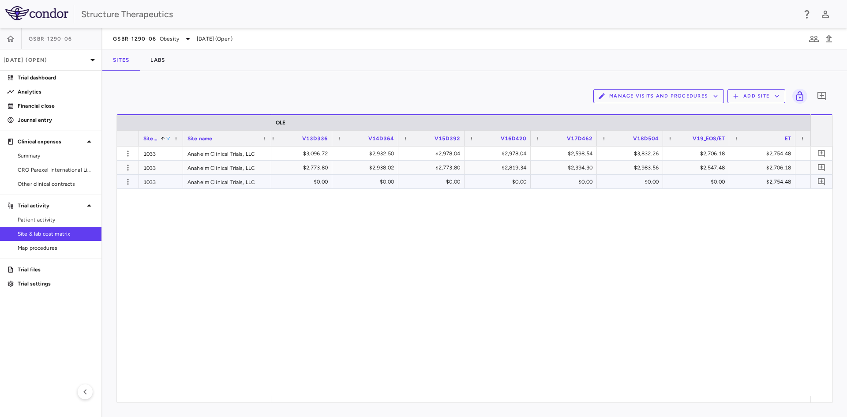
click at [698, 181] on div "$0.00" at bounding box center [698, 182] width 54 height 14
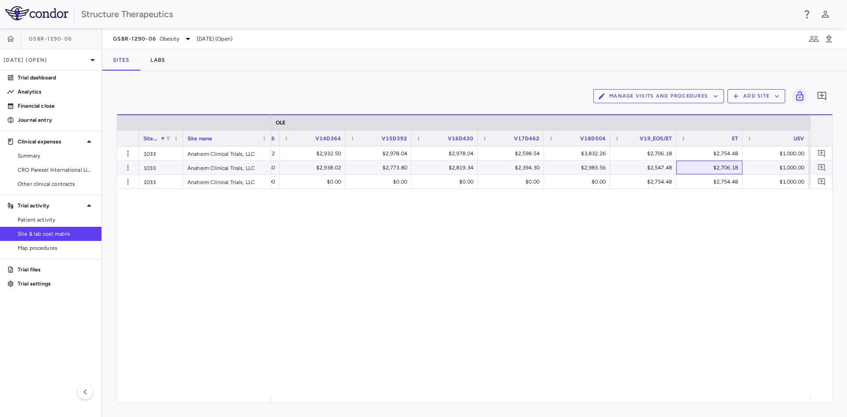
click at [711, 167] on div "$2,706.18" at bounding box center [711, 168] width 54 height 14
click at [700, 153] on div "$2,754.48" at bounding box center [711, 153] width 54 height 14
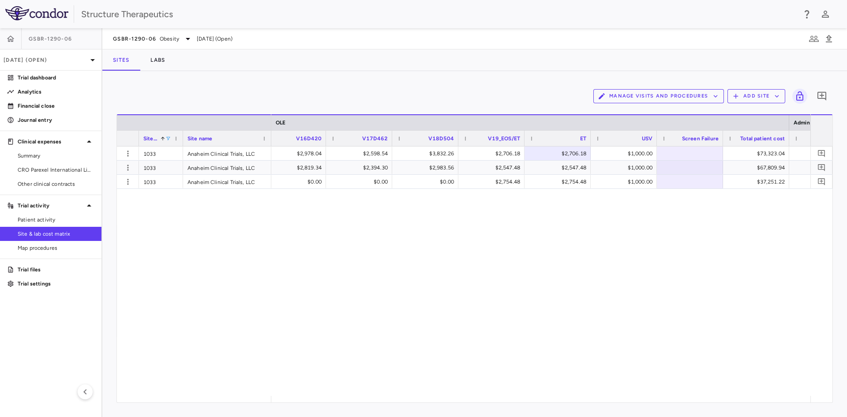
click at [168, 137] on span at bounding box center [167, 138] width 5 height 5
click at [176, 192] on div "1033" at bounding box center [210, 190] width 83 height 11
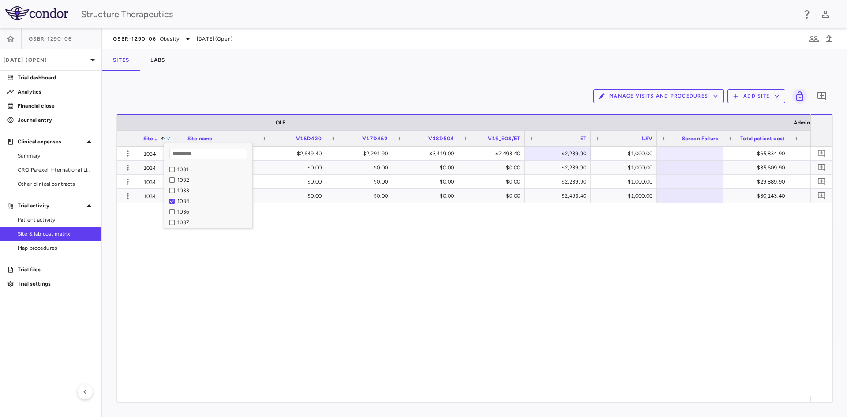
drag, startPoint x: 176, startPoint y: 246, endPoint x: 196, endPoint y: 267, distance: 28.7
click at [176, 246] on div "1034 Selma Medical Associates 1034 Selma Medical Associates 1034 Selma Medical …" at bounding box center [475, 270] width 716 height 249
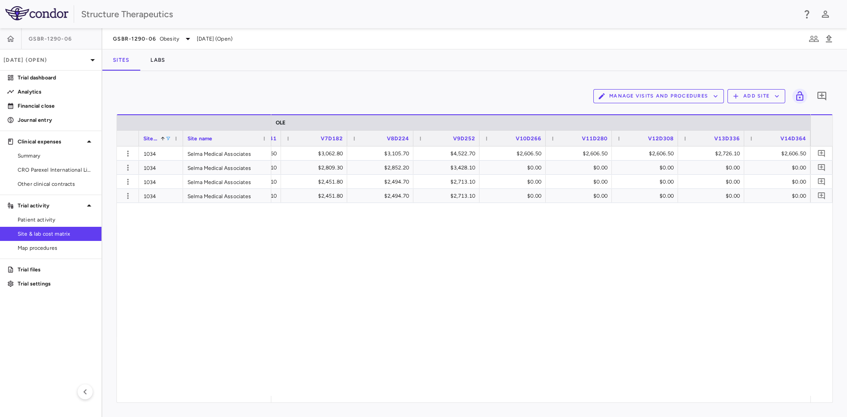
scroll to position [0, 2339]
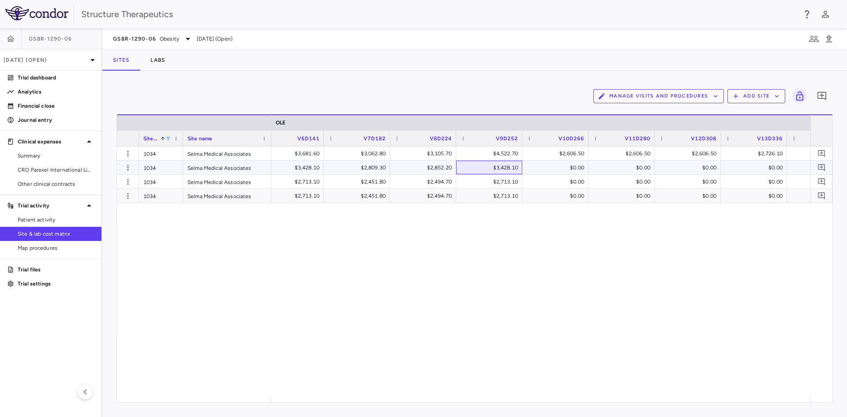
click at [491, 165] on div "$3,428.10" at bounding box center [491, 168] width 54 height 14
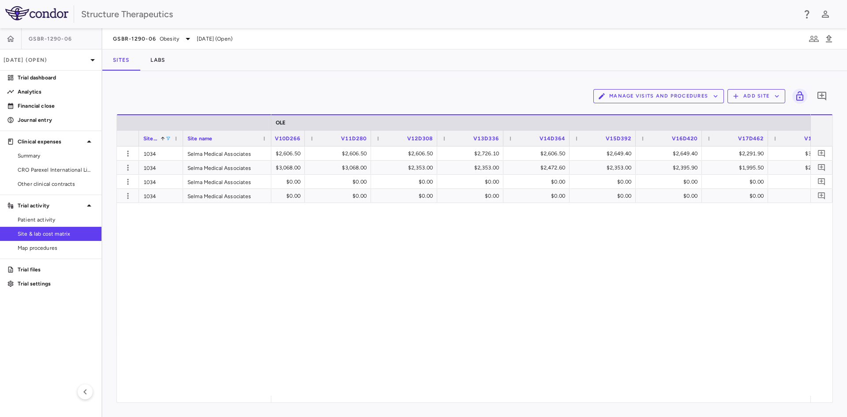
scroll to position [0, 2695]
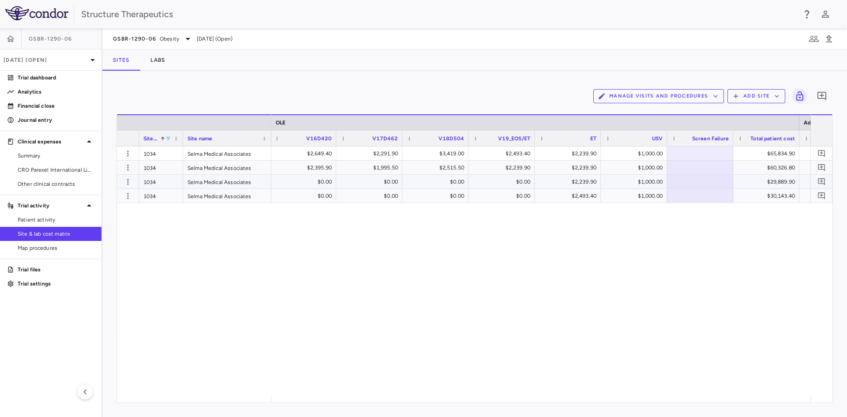
click at [509, 182] on div "$0.00" at bounding box center [503, 182] width 54 height 14
click at [565, 196] on div "$2,493.40" at bounding box center [570, 196] width 54 height 14
click at [556, 150] on div "$2,239.90" at bounding box center [570, 153] width 54 height 14
click at [168, 139] on span at bounding box center [167, 138] width 5 height 5
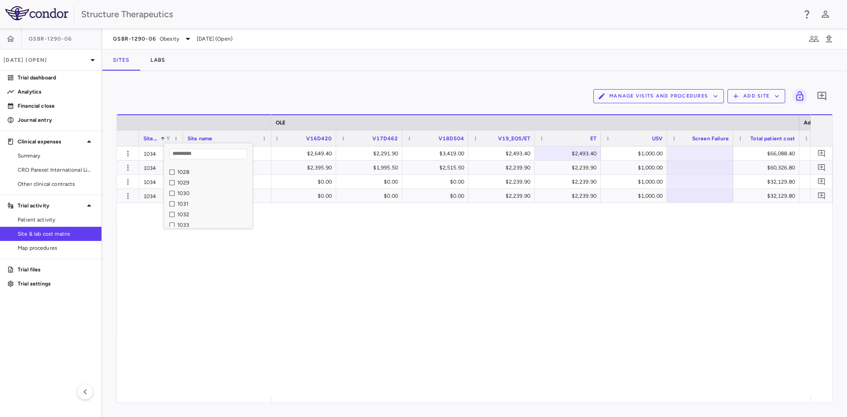
scroll to position [319, 0]
drag, startPoint x: 305, startPoint y: 227, endPoint x: 307, endPoint y: 243, distance: 16.1
click at [305, 227] on div "$3,376.17 $3,431.37 $3,431.37 $2,948.37 $4,270.41 $3,180.21 $2,931.81 $3,675.42…" at bounding box center [540, 270] width 539 height 249
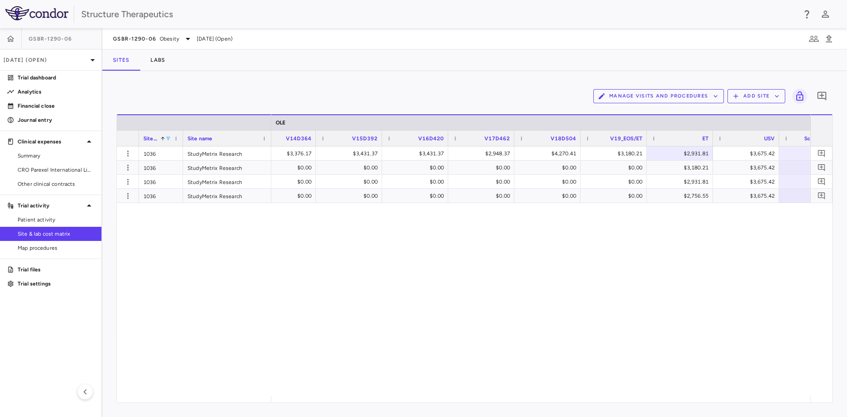
scroll to position [0, 2787]
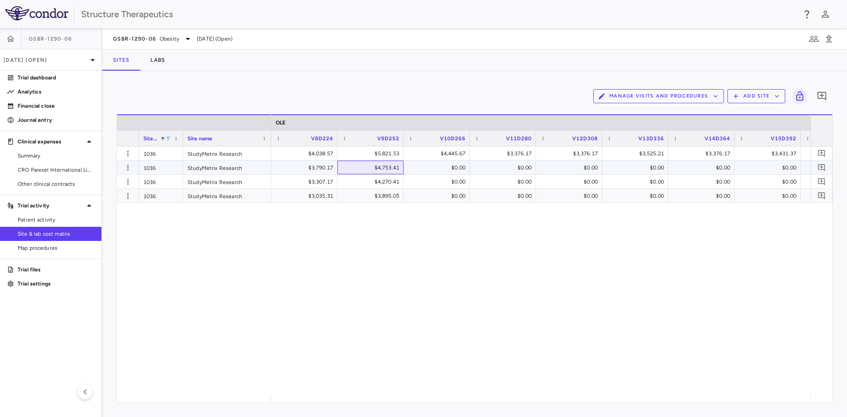
click at [372, 169] on div "$4,753.41" at bounding box center [372, 168] width 54 height 14
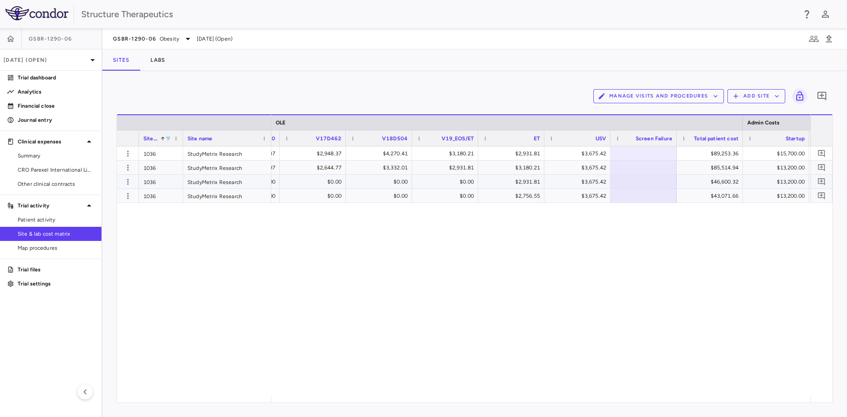
click at [464, 180] on div "$0.00" at bounding box center [447, 182] width 54 height 14
click at [427, 195] on div "$0.00" at bounding box center [447, 196] width 54 height 14
click at [462, 196] on div at bounding box center [444, 195] width 57 height 13
click at [432, 228] on div "$3,431.37 $3,431.37 $2,948.37 $4,270.41 $3,180.21 $2,931.81 $3,675.42 $89,253.3…" at bounding box center [540, 270] width 539 height 249
click at [459, 197] on div at bounding box center [444, 195] width 57 height 13
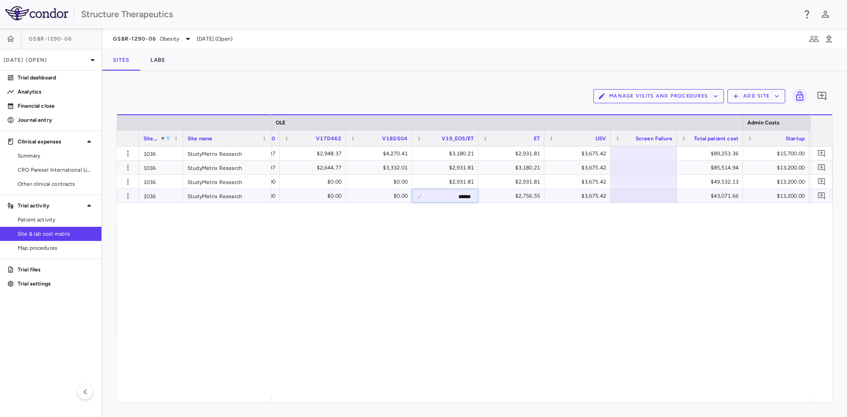
type input "*******"
click at [499, 169] on div "$3,180.21" at bounding box center [513, 168] width 54 height 14
click at [511, 150] on div "$2,931.81" at bounding box center [513, 153] width 54 height 14
click at [170, 139] on span at bounding box center [167, 138] width 5 height 5
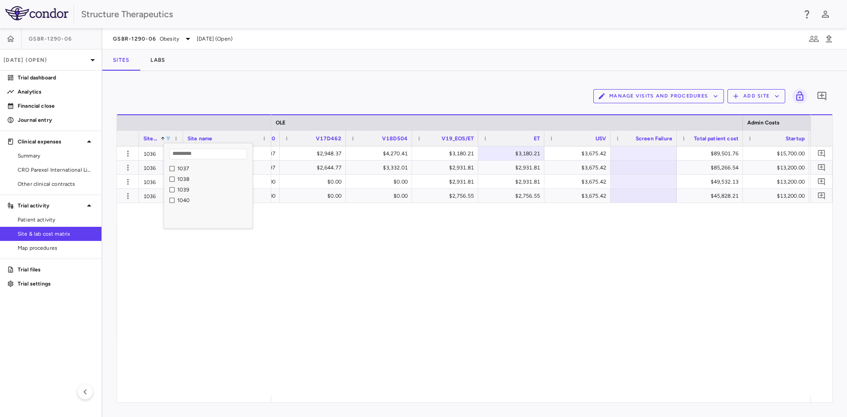
scroll to position [319, 0]
click at [324, 247] on div "$2,259.75 $2,256.99 $1,842.99 $2,386.71 $2,230.77 $2,272.17 $1,000.00 $57,780.1…" at bounding box center [540, 270] width 539 height 249
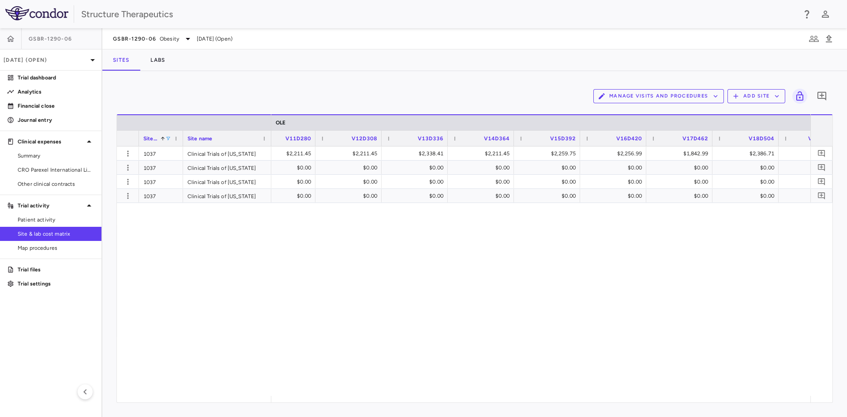
scroll to position [0, 2668]
click at [355, 167] on div "$3,465.87" at bounding box center [349, 168] width 54 height 14
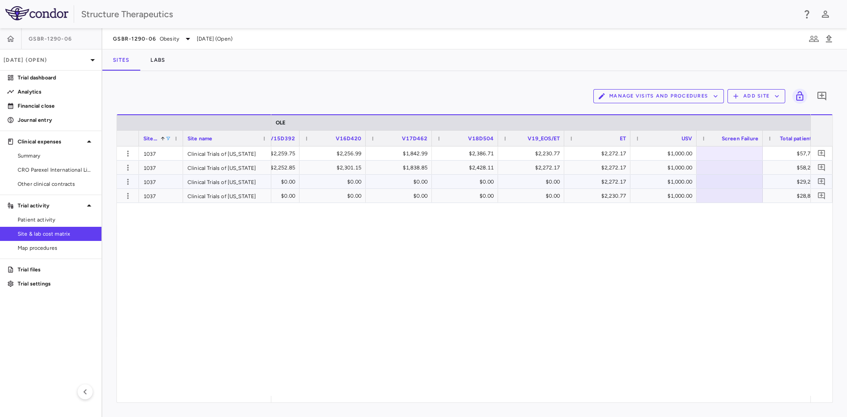
click at [530, 186] on div "$0.00" at bounding box center [533, 182] width 54 height 14
click at [589, 153] on div "$2,272.17" at bounding box center [599, 153] width 54 height 14
click at [589, 198] on div "$2,230.77" at bounding box center [599, 196] width 54 height 14
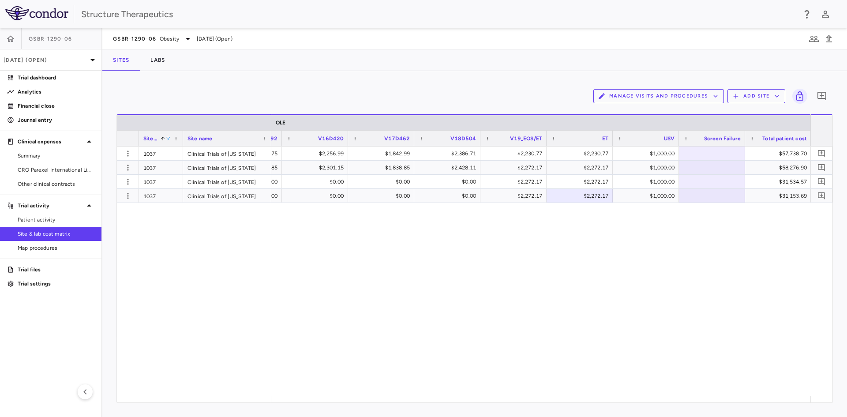
click at [169, 138] on span at bounding box center [167, 138] width 5 height 5
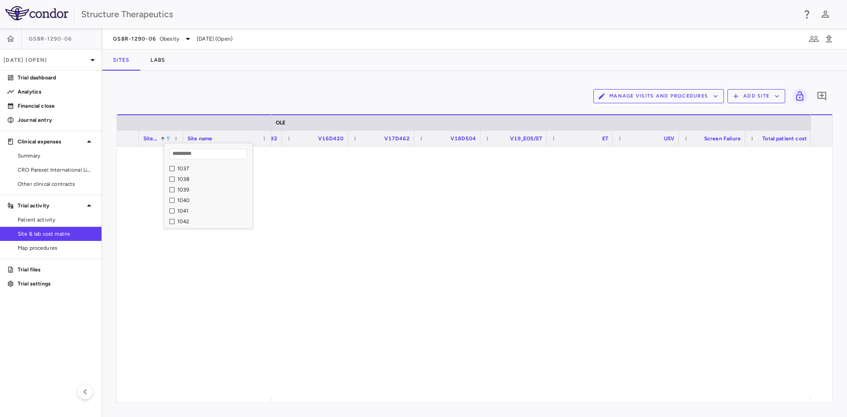
scroll to position [360, 0]
click at [172, 185] on div "1038" at bounding box center [210, 181] width 83 height 11
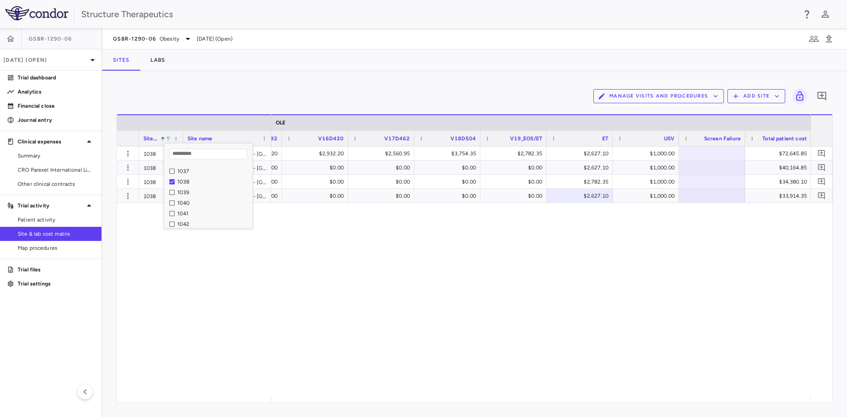
click at [303, 237] on div "$2,887.65 $2,932.20 $2,932.20 $2,560.95 $3,754.35 $2,782.35 $2,627.10 $1,000.00…" at bounding box center [540, 270] width 539 height 249
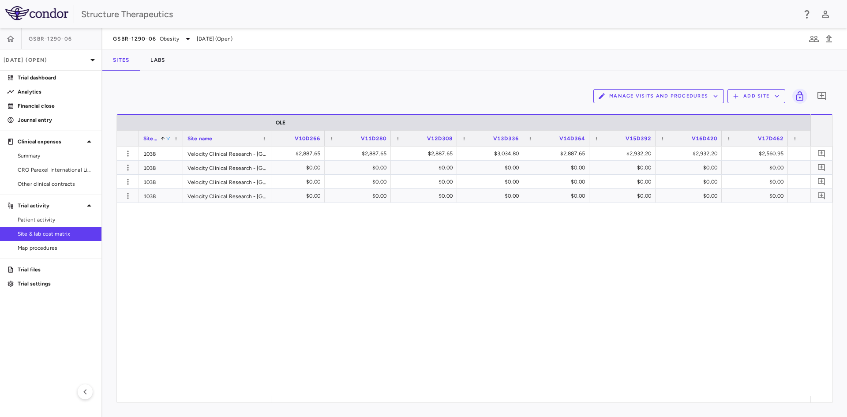
scroll to position [0, 2572]
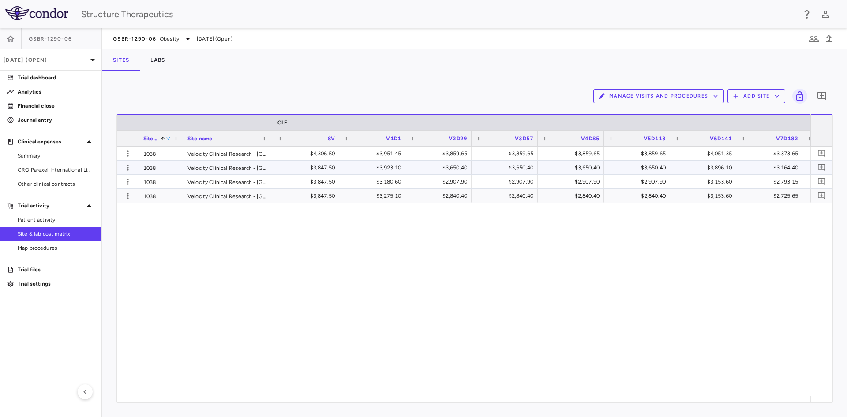
click at [318, 169] on div "$3,847.50" at bounding box center [308, 168] width 54 height 14
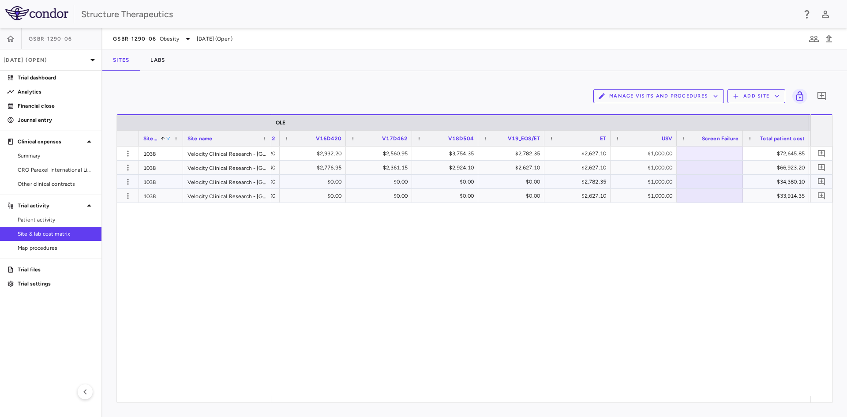
click at [505, 181] on div "$0.00" at bounding box center [513, 182] width 54 height 14
click at [577, 151] on div "$2,627.10" at bounding box center [579, 153] width 54 height 14
click at [566, 180] on div "$2,782.35" at bounding box center [579, 182] width 54 height 14
click at [170, 136] on span at bounding box center [167, 138] width 5 height 5
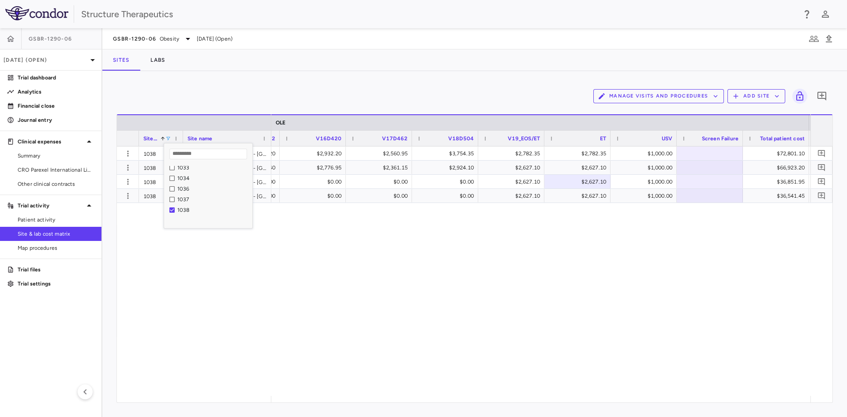
scroll to position [363, 0]
click at [279, 234] on div "$2,983.50 $3,030.75 $3,030.75 $2,621.70 $3,843.45 $2,909.25 $2,442.83 $1,000.00…" at bounding box center [540, 270] width 539 height 249
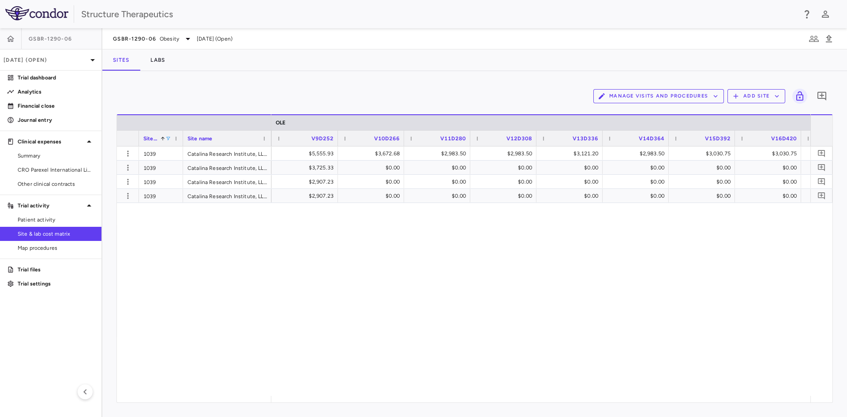
scroll to position [0, 2480]
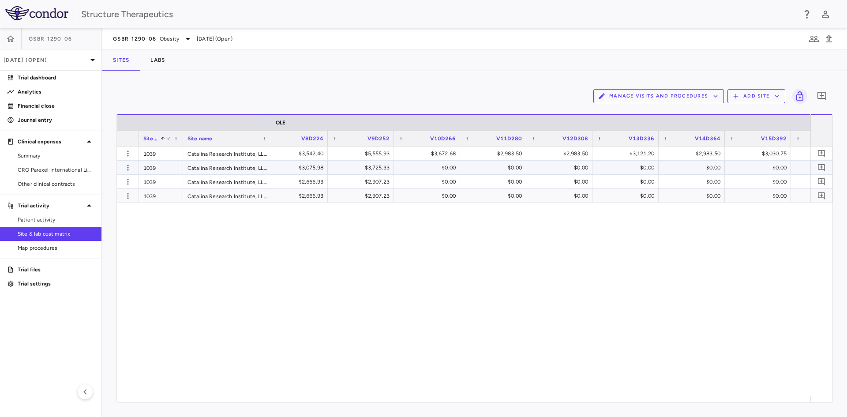
click at [366, 169] on div "$3,725.33" at bounding box center [363, 168] width 54 height 14
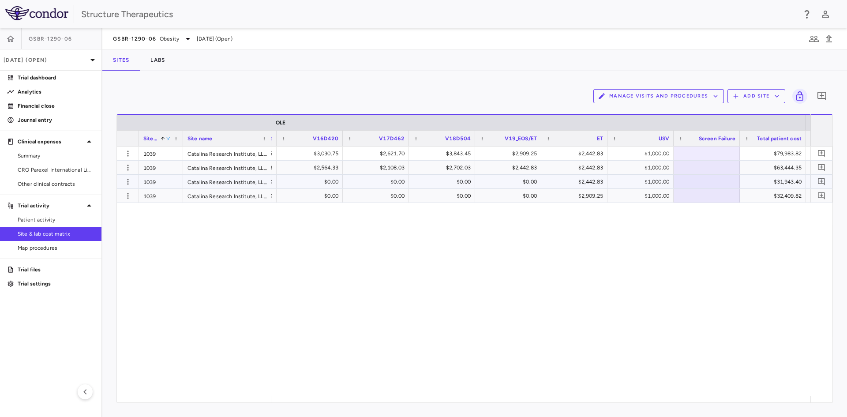
click at [516, 181] on div "$0.00" at bounding box center [510, 182] width 54 height 14
click at [594, 153] on div "$2,442.83" at bounding box center [576, 153] width 54 height 14
click at [569, 195] on div "$2,909.25" at bounding box center [576, 196] width 54 height 14
click at [554, 191] on div at bounding box center [574, 195] width 57 height 13
type input "*******"
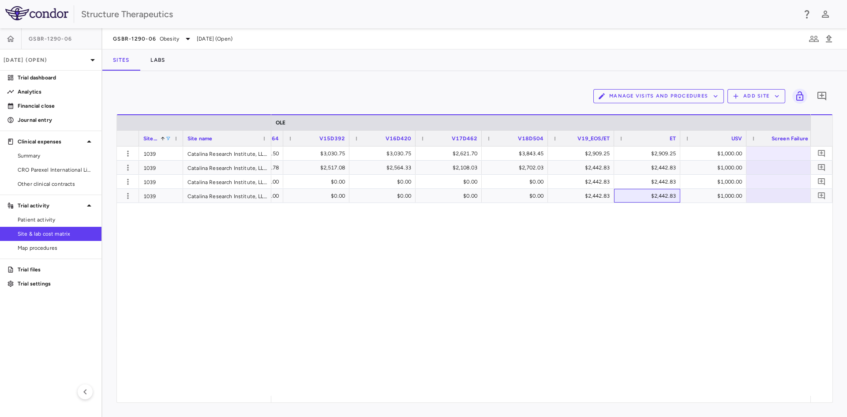
scroll to position [0, 2810]
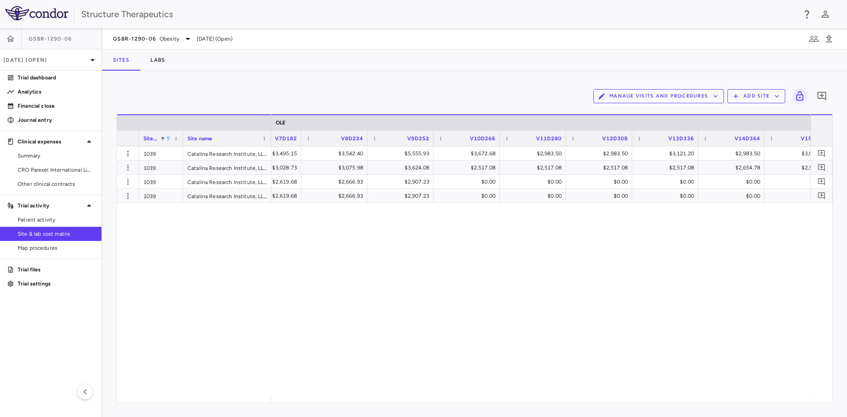
click at [170, 139] on span at bounding box center [167, 138] width 5 height 5
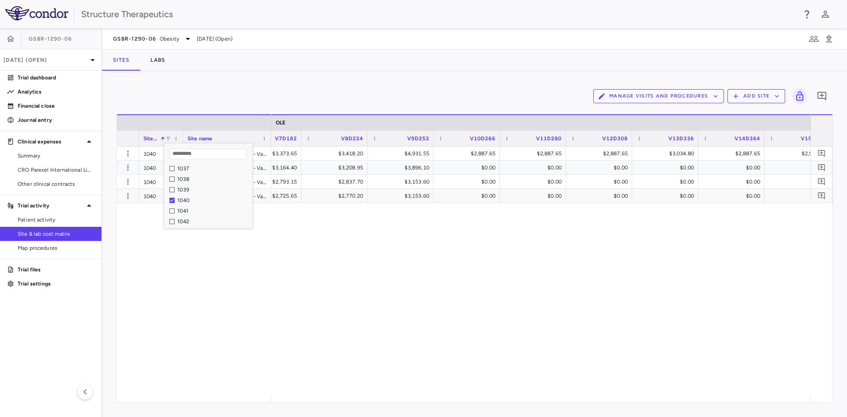
click at [310, 244] on div "$4,051.35 $3,373.65 $3,418.20 $4,931.55 $2,887.65 $2,887.65 $2,887.65 $3,034.80…" at bounding box center [540, 270] width 539 height 249
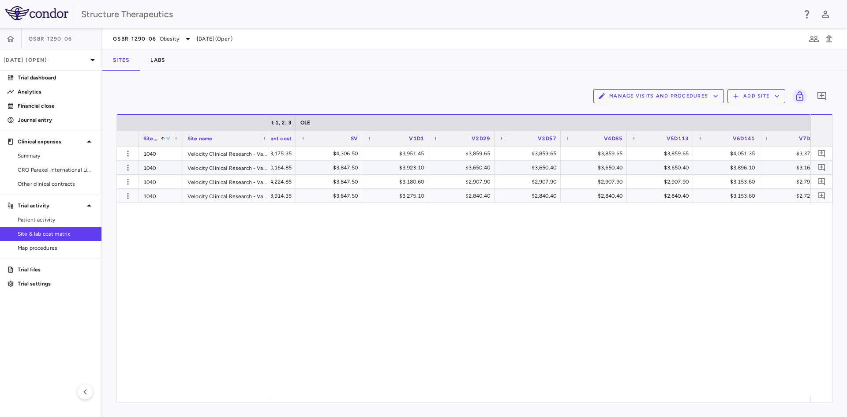
click at [339, 166] on div "$3,847.50" at bounding box center [331, 168] width 54 height 14
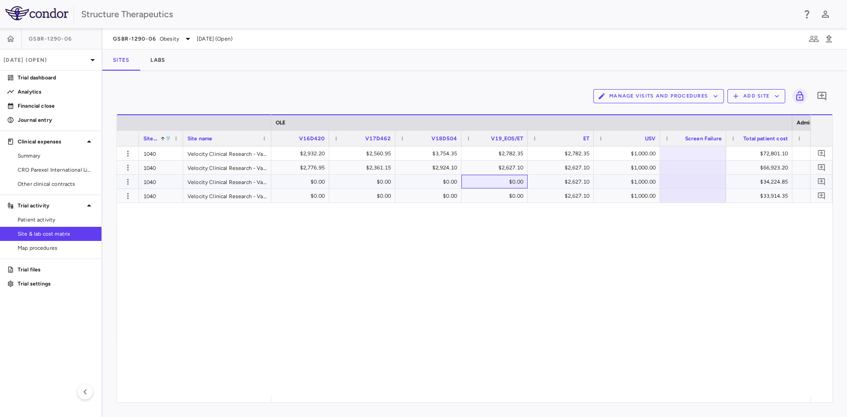
click at [492, 185] on div "$0.00" at bounding box center [496, 182] width 54 height 14
click at [169, 139] on span at bounding box center [167, 138] width 5 height 5
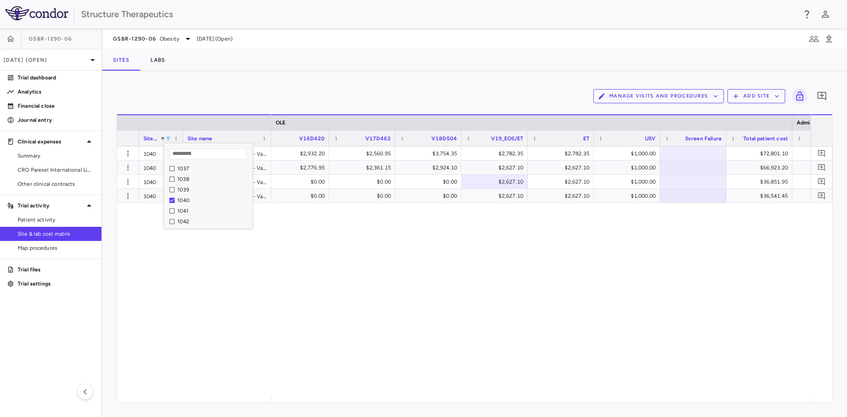
click at [172, 203] on div "1040" at bounding box center [210, 200] width 83 height 11
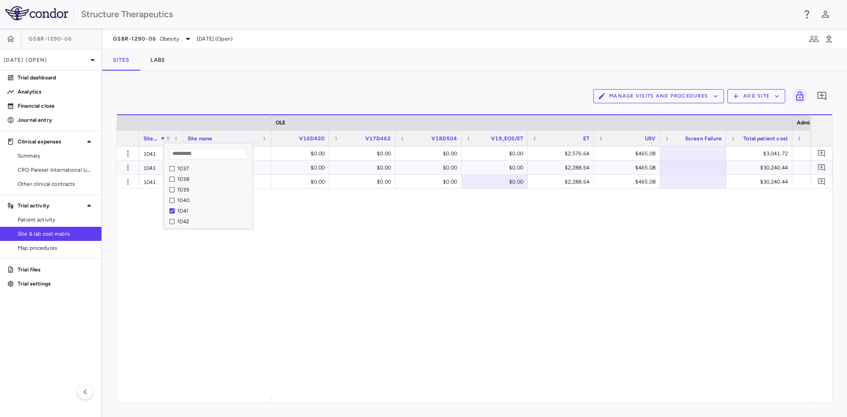
click at [219, 240] on div "1041 AES [GEOGRAPHIC_DATA] 1041 AES [GEOGRAPHIC_DATA] 1041 AES [GEOGRAPHIC_DATA…" at bounding box center [475, 270] width 716 height 249
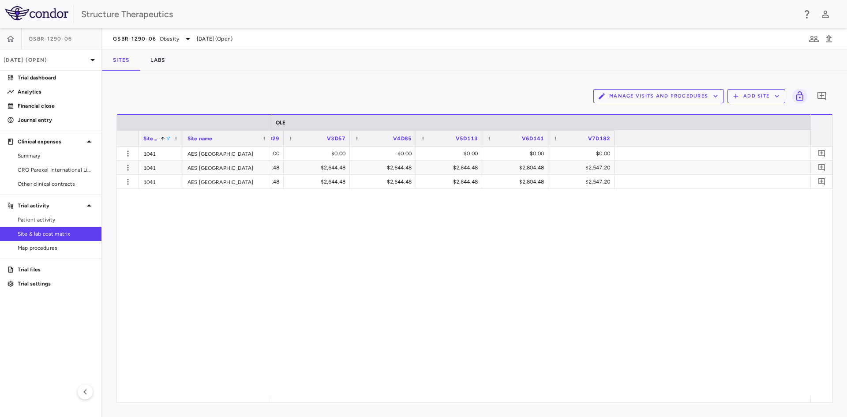
scroll to position [0, 1797]
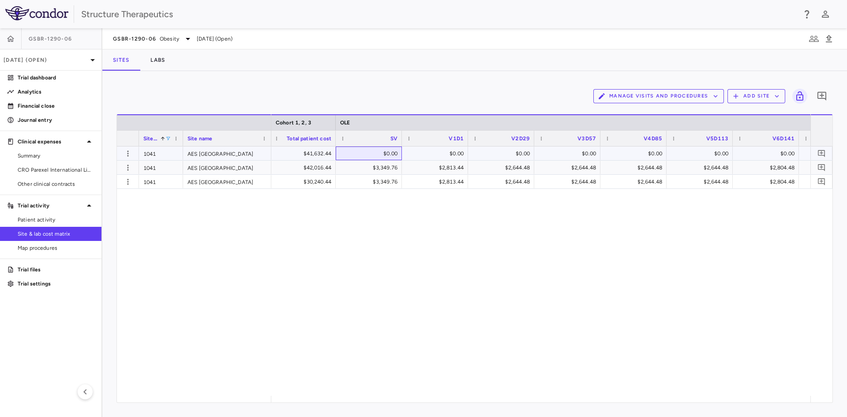
click at [373, 152] on div "$0.00" at bounding box center [371, 153] width 54 height 14
click at [363, 168] on div "$3,349.76" at bounding box center [371, 168] width 54 height 14
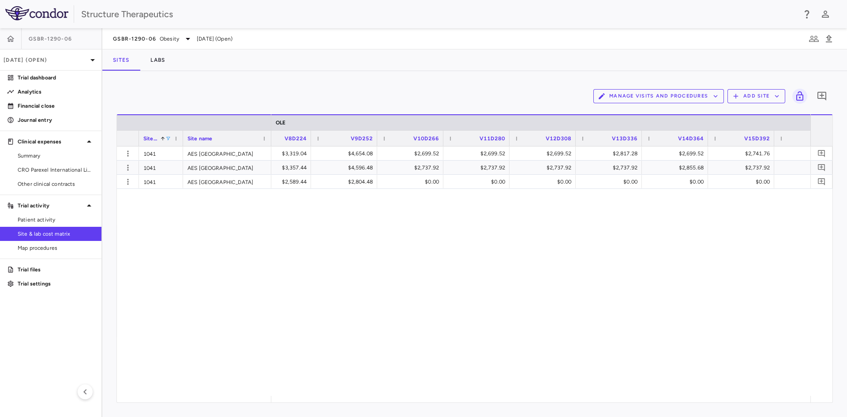
scroll to position [0, 2566]
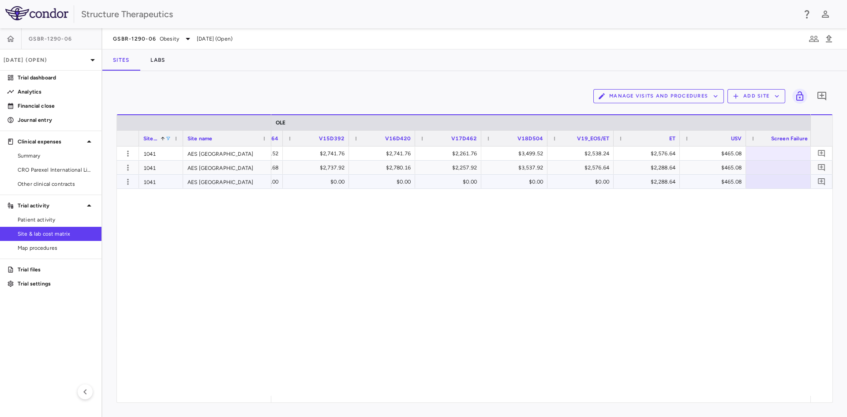
click at [580, 182] on div "$0.00" at bounding box center [582, 182] width 54 height 14
click at [630, 165] on div "$2,288.64" at bounding box center [649, 168] width 54 height 14
click at [636, 147] on div "$2,576.64" at bounding box center [649, 153] width 54 height 14
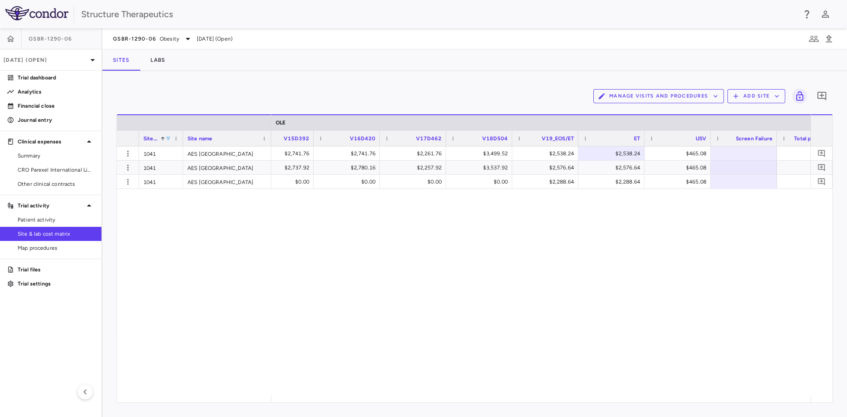
scroll to position [0, 2962]
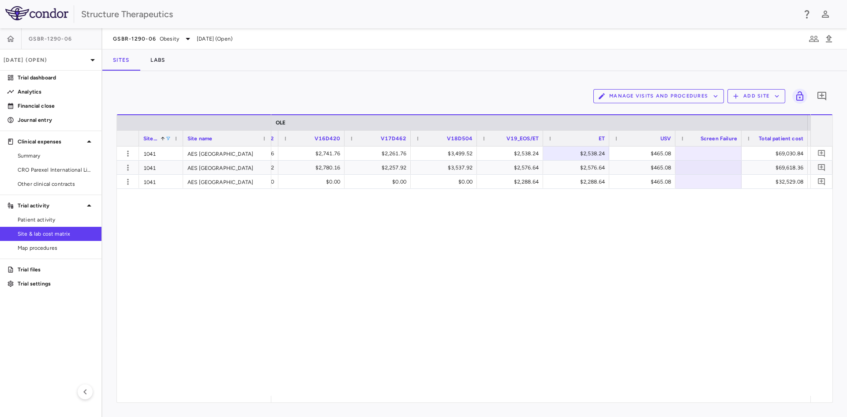
click at [170, 139] on span at bounding box center [167, 138] width 5 height 5
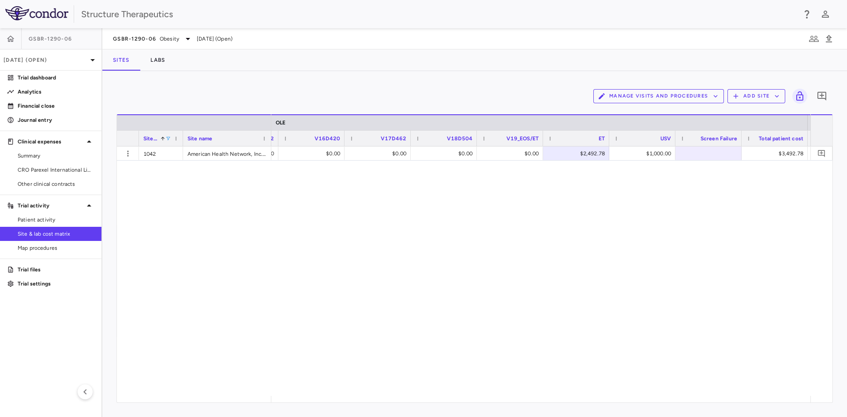
click at [299, 326] on div "$0.00 $0.00 $0.00 $0.00 $0.00 $0.00 $2,492.78 $1,000.00 $3,492.78 $14,675.00 $4…" at bounding box center [540, 270] width 539 height 249
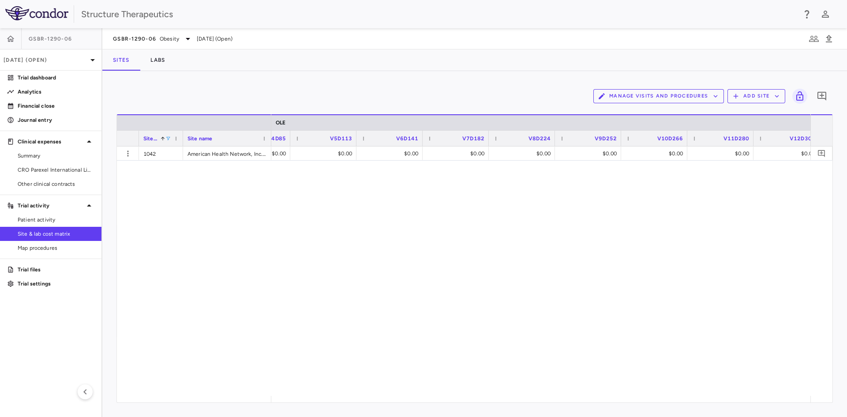
scroll to position [0, 2104]
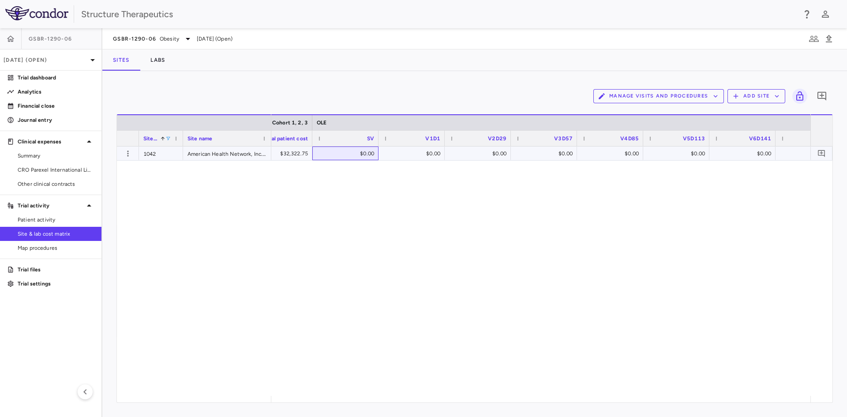
click at [344, 154] on div "$0.00" at bounding box center [347, 153] width 54 height 14
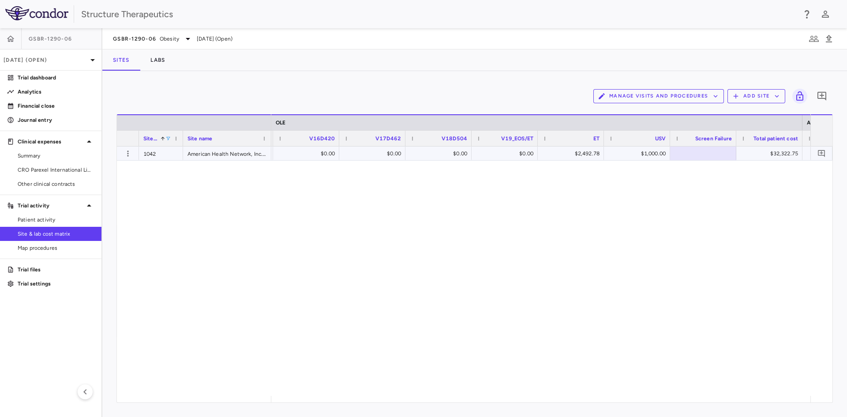
click at [489, 150] on div "$0.00" at bounding box center [507, 153] width 54 height 14
click at [169, 137] on span at bounding box center [167, 138] width 5 height 5
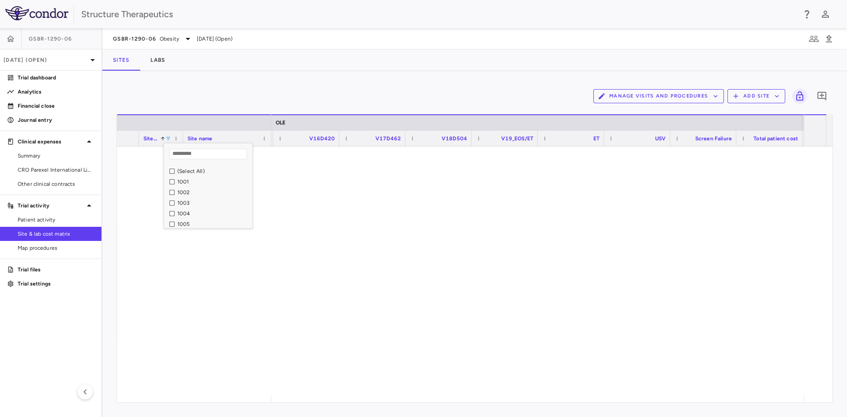
click at [187, 214] on div "1004" at bounding box center [213, 213] width 72 height 6
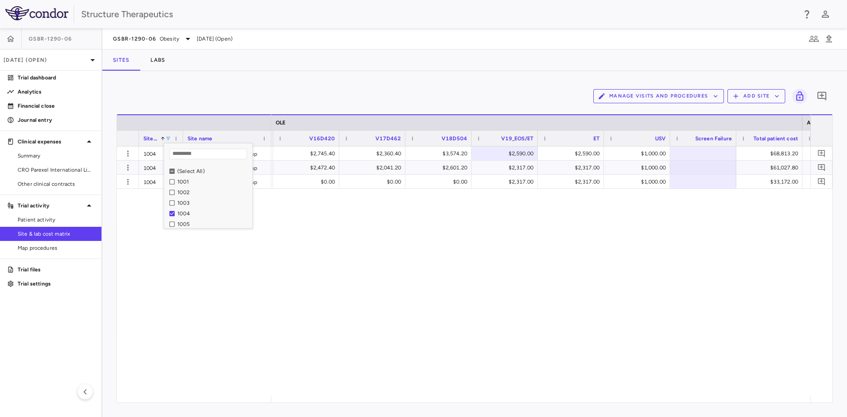
click at [743, 264] on div "$2,699.20 $2,745.40 $2,745.40 $2,360.40 $3,574.20 $2,590.00 $2,590.00 $1,000.00…" at bounding box center [540, 270] width 539 height 249
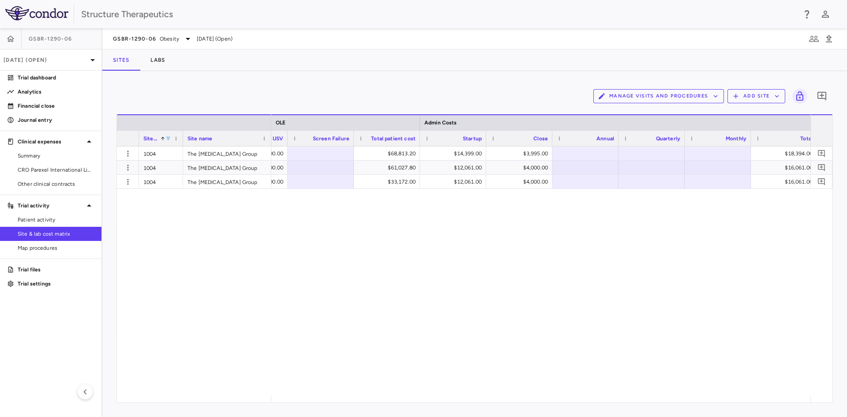
scroll to position [0, 3374]
click at [523, 152] on div "$3,995.00" at bounding box center [514, 153] width 54 height 14
type input "*"
type input "****"
click at [576, 184] on div at bounding box center [578, 181] width 57 height 13
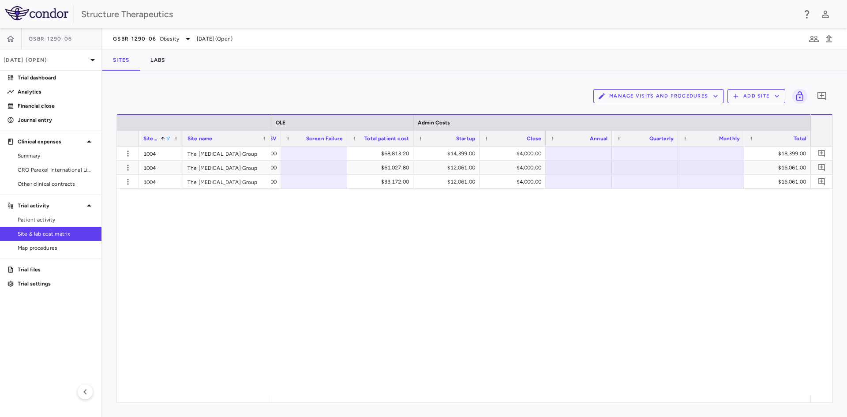
click at [169, 139] on span at bounding box center [167, 138] width 5 height 5
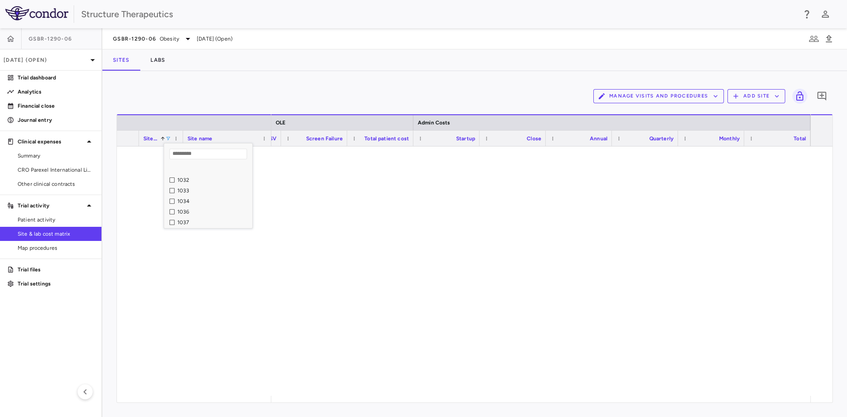
scroll to position [363, 0]
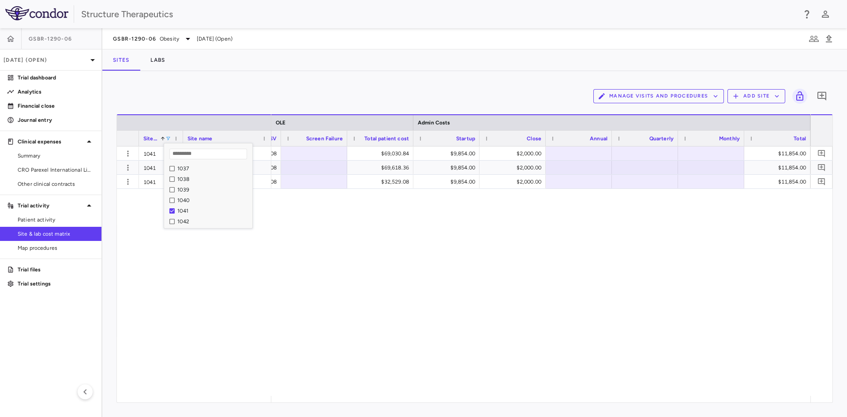
click at [401, 246] on div "$2,538.24 $465.08 $69,030.84 $9,854.00 $2,000.00 $11,854.00 $2,576.64 $465.08 $…" at bounding box center [540, 270] width 539 height 249
click at [459, 156] on div "$9,854.00" at bounding box center [448, 153] width 54 height 14
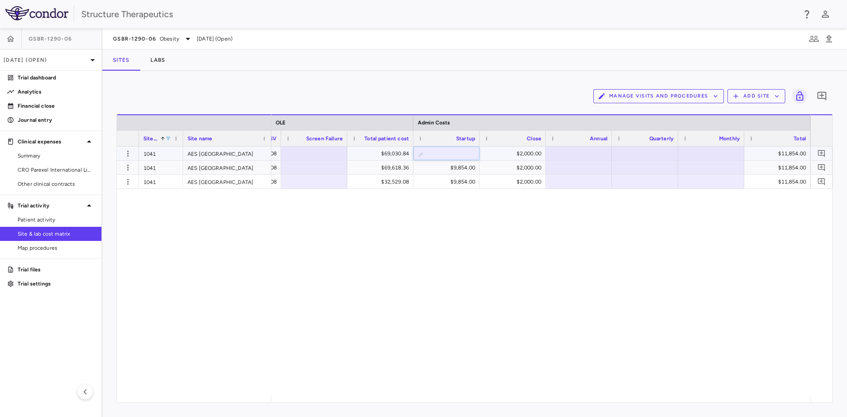
drag, startPoint x: 444, startPoint y: 155, endPoint x: 470, endPoint y: 152, distance: 26.7
click at [470, 152] on input "****" at bounding box center [453, 154] width 52 height 15
type input "*****"
click at [519, 206] on div "$2,538.24 $465.08 $69,030.84 12192 $2,000.00 $11,854.00 $2,576.64 $465.08 $69,6…" at bounding box center [540, 270] width 539 height 249
click at [60, 152] on span "Summary" at bounding box center [56, 156] width 77 height 8
